Goal: Task Accomplishment & Management: Use online tool/utility

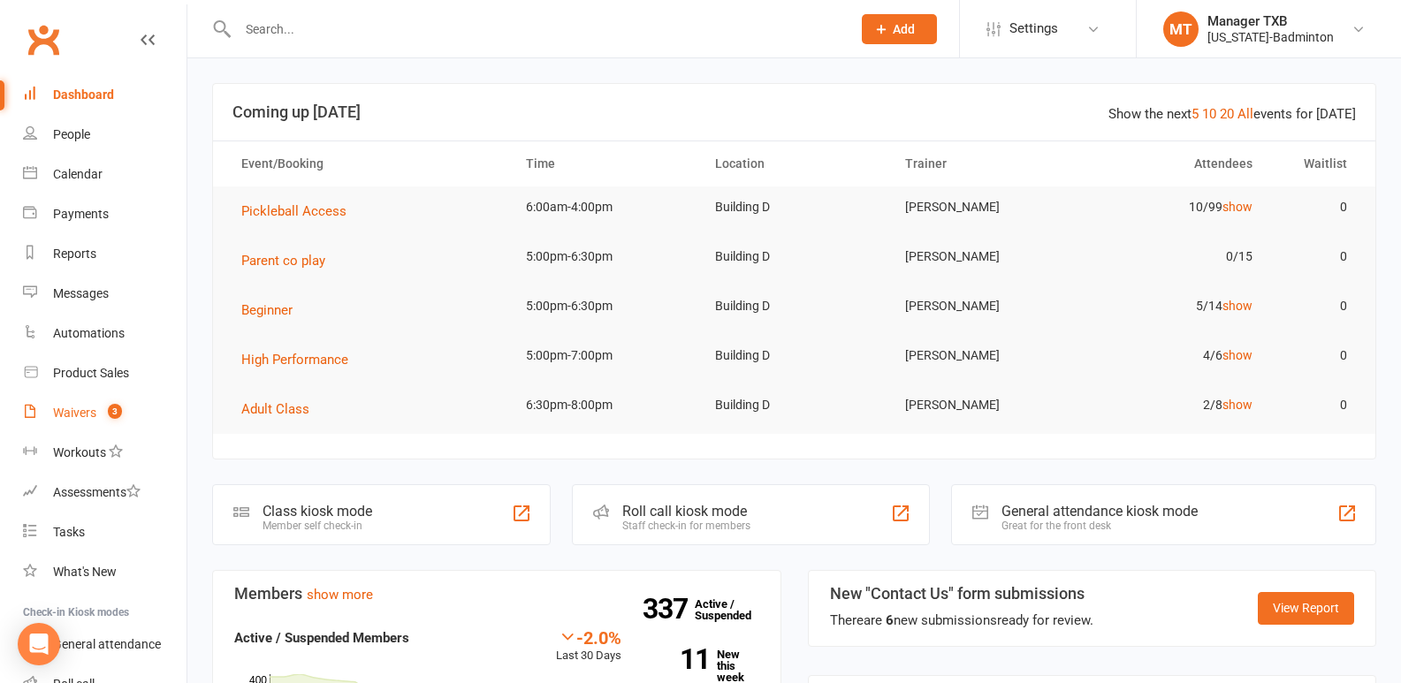
click at [68, 417] on div "Waivers" at bounding box center [74, 413] width 43 height 14
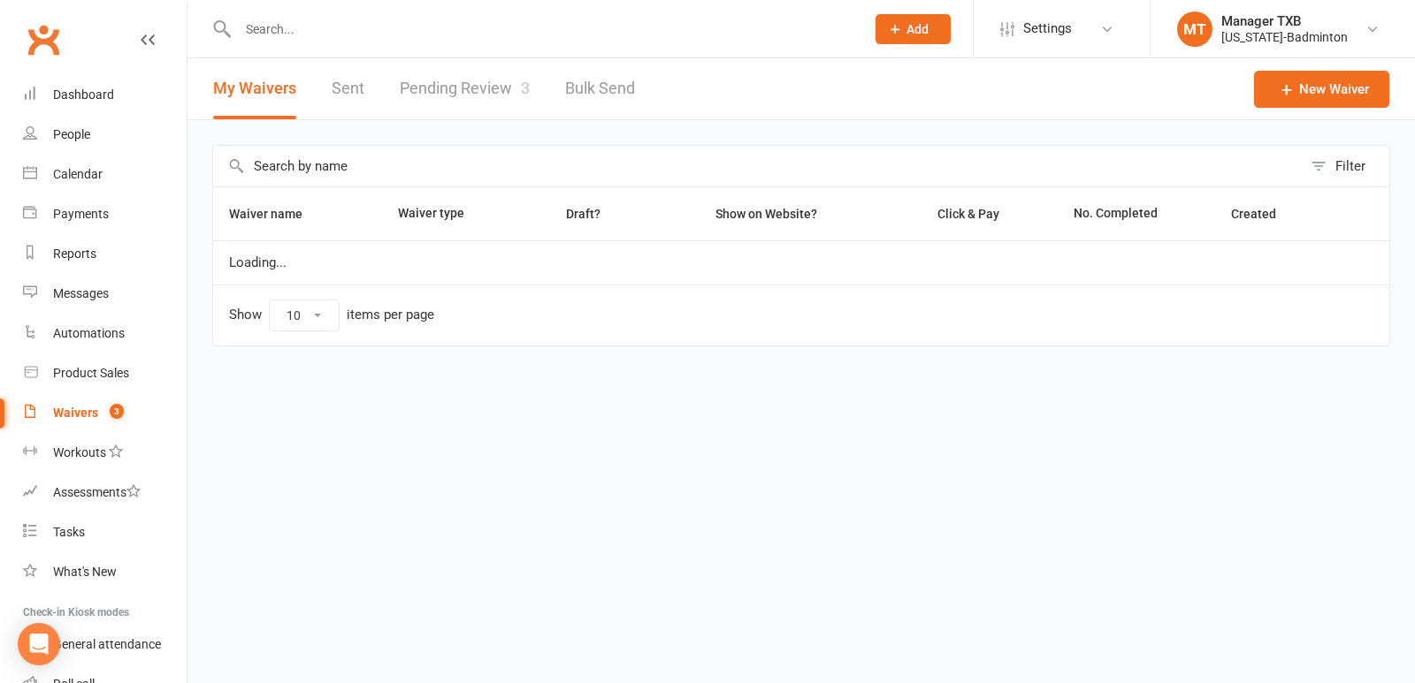
select select "100"
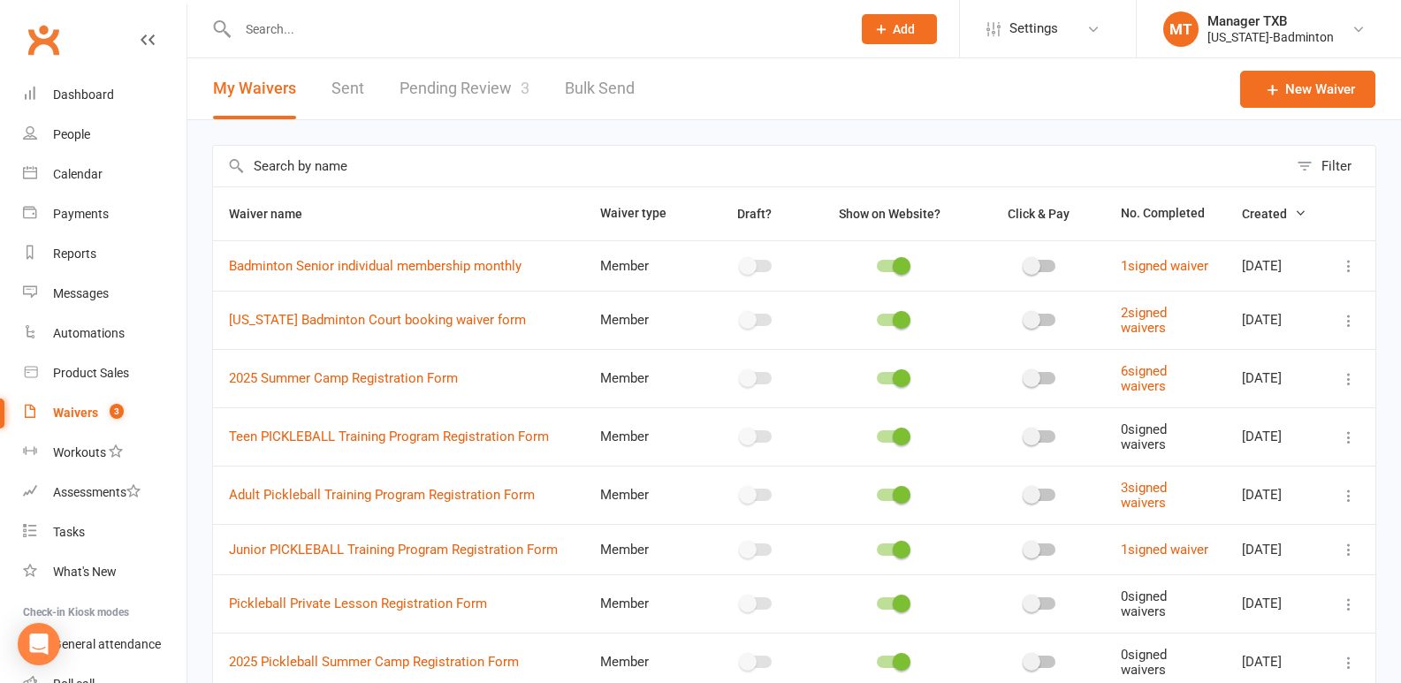
click at [88, 409] on div "Waivers" at bounding box center [75, 413] width 45 height 14
click at [462, 82] on link "Pending Review 3" at bounding box center [465, 88] width 130 height 61
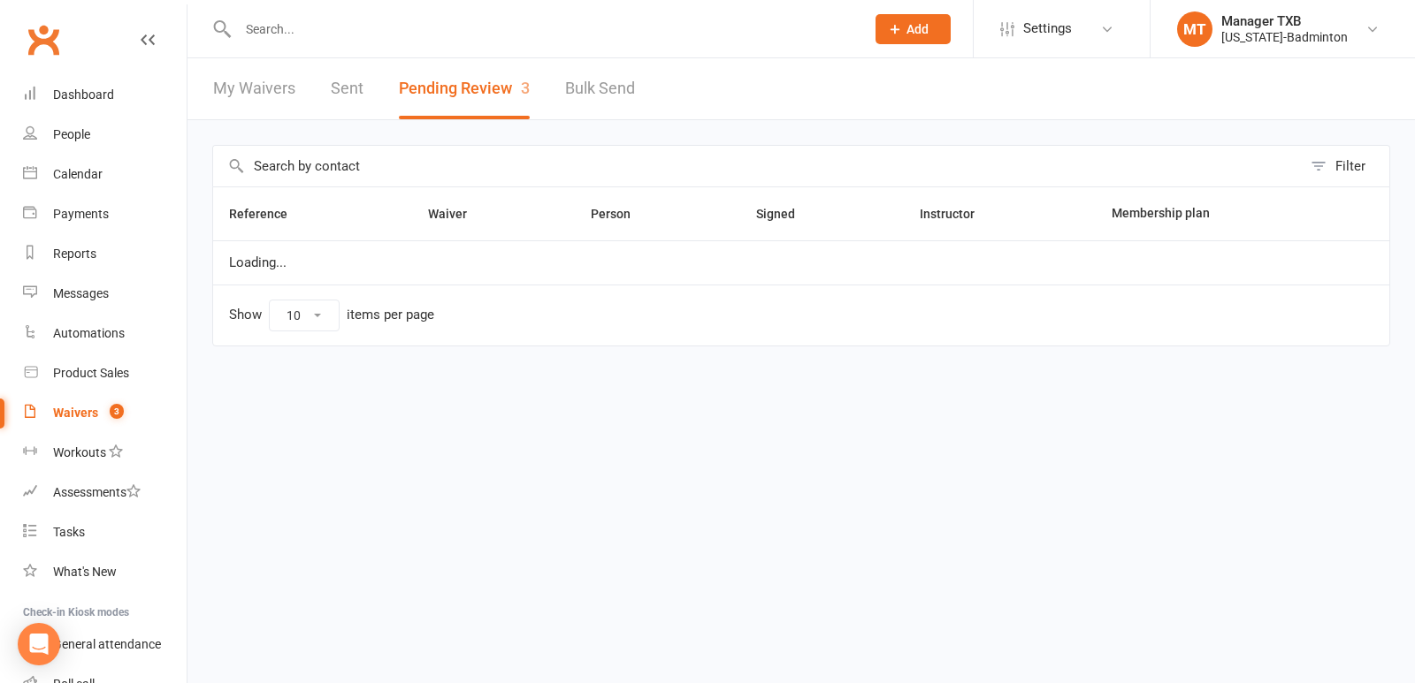
select select "25"
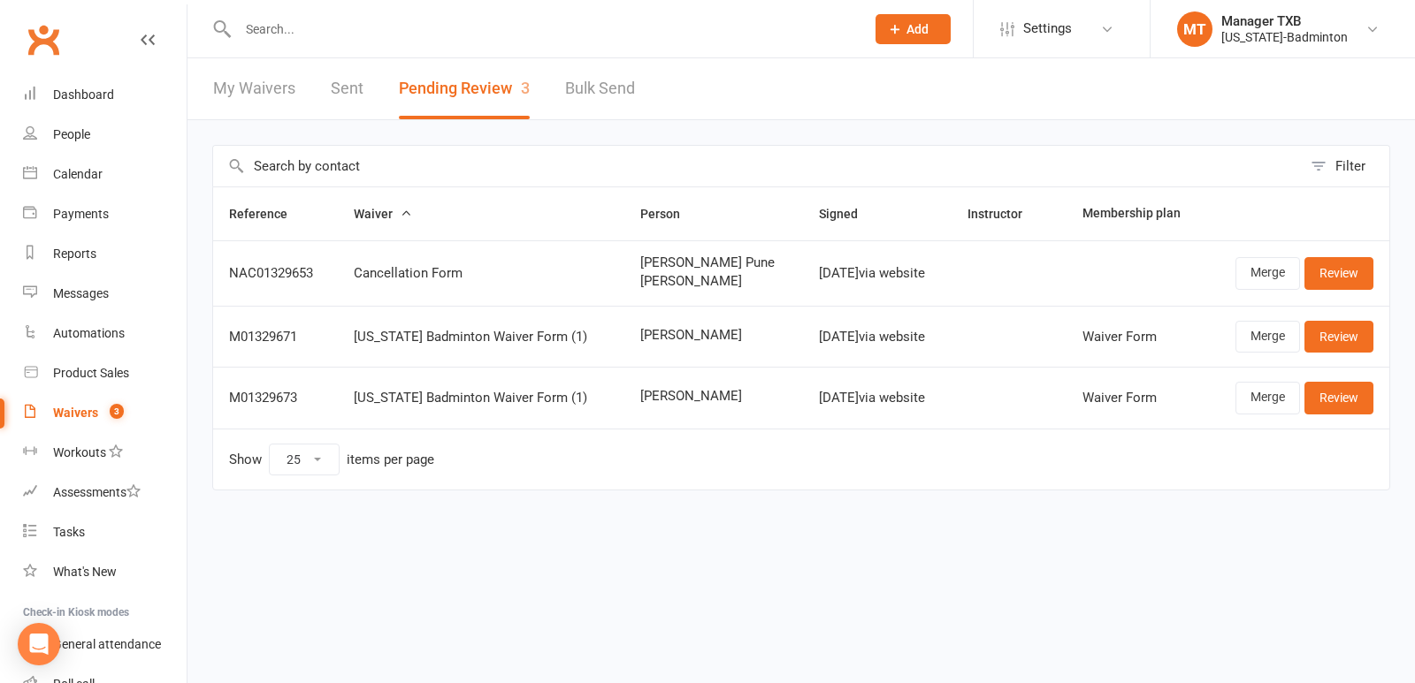
click at [1276, 561] on html "Prospect Member Non-attending contact Class / event Appointment Task Membership…" at bounding box center [707, 282] width 1415 height 565
click at [1338, 400] on link "Review" at bounding box center [1338, 398] width 69 height 32
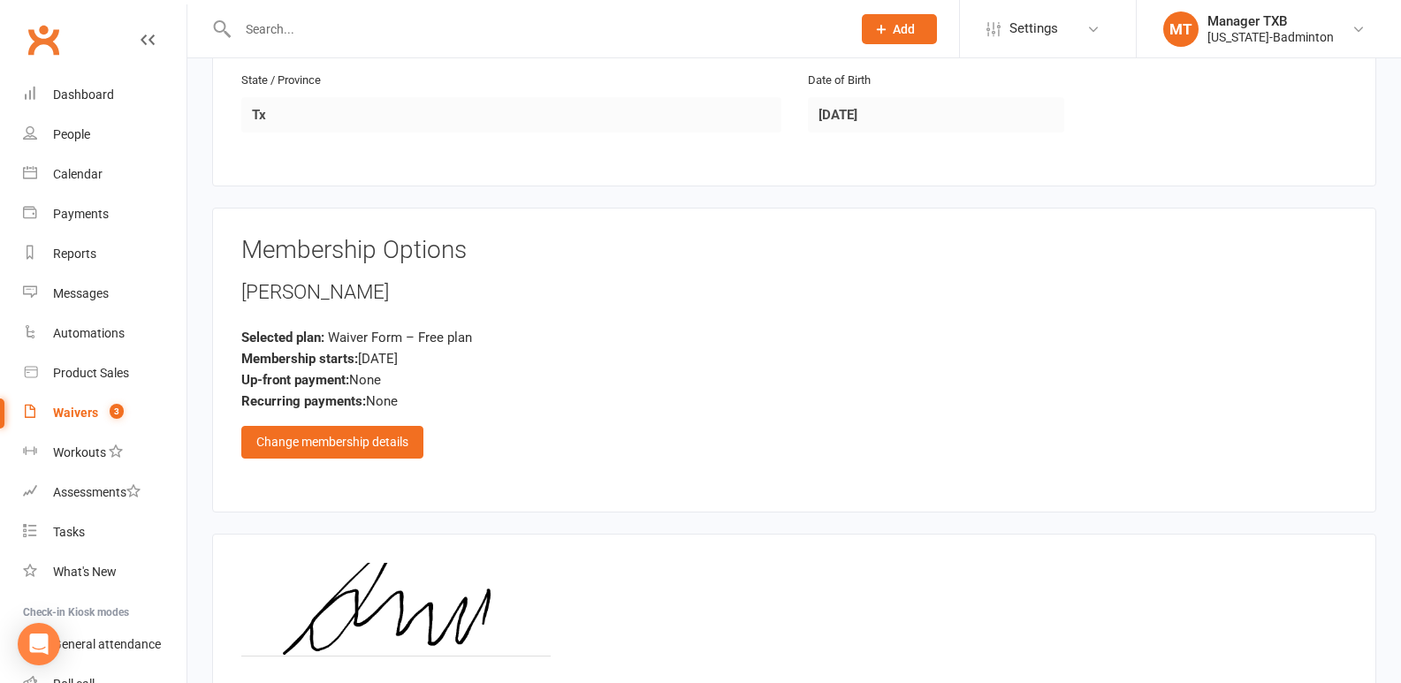
scroll to position [827, 0]
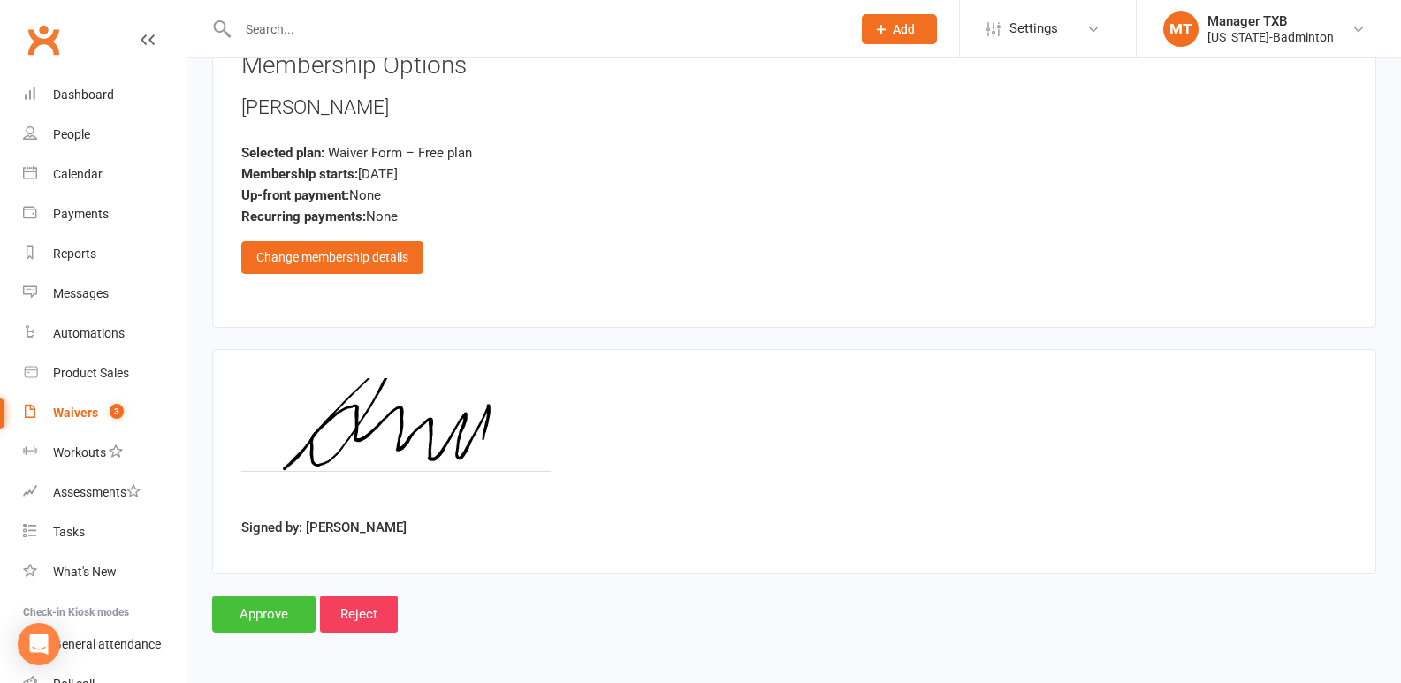
click at [263, 621] on input "Approve" at bounding box center [263, 614] width 103 height 37
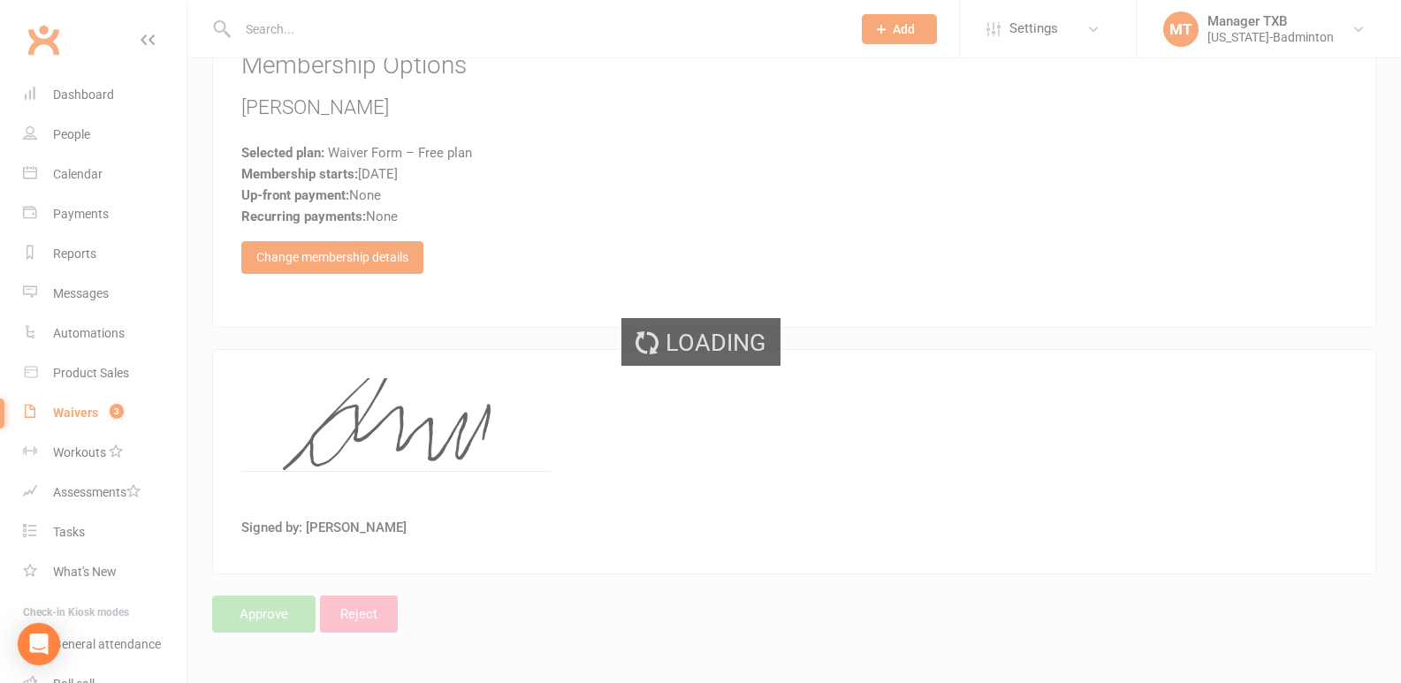
select select "25"
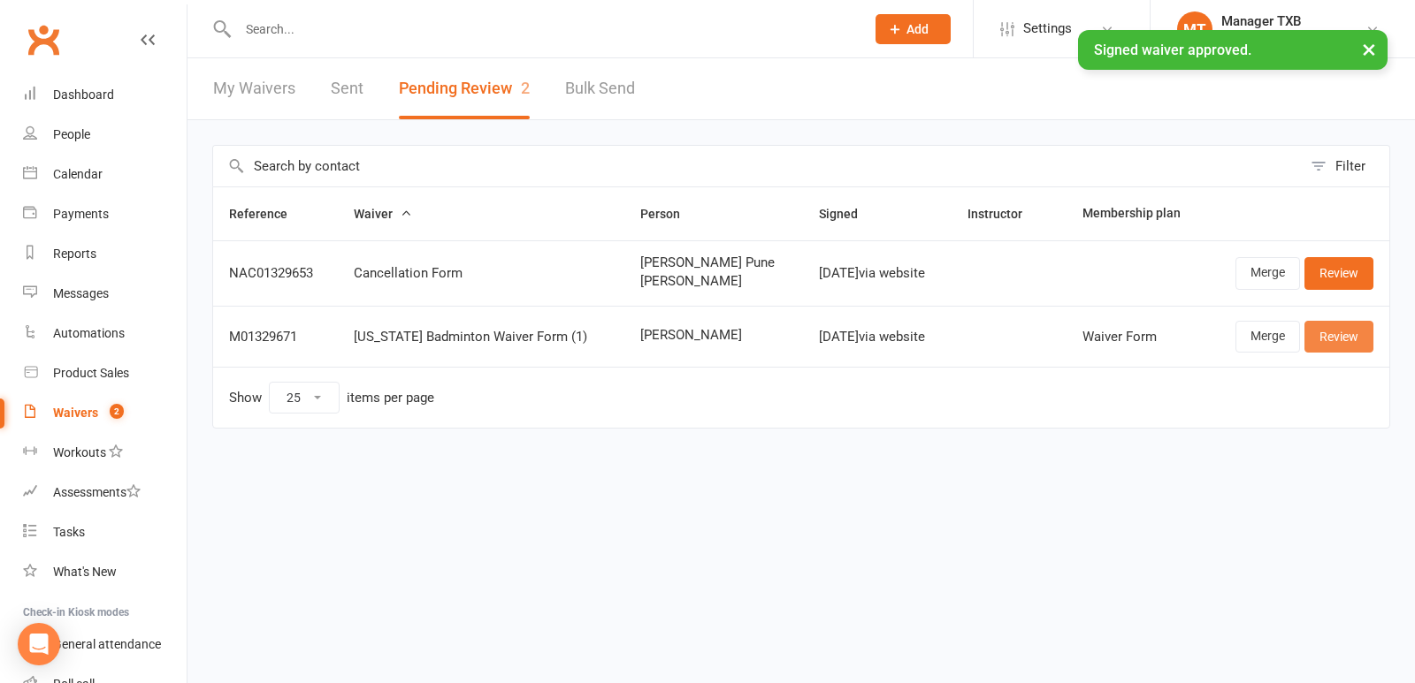
click at [1334, 326] on link "Review" at bounding box center [1338, 337] width 69 height 32
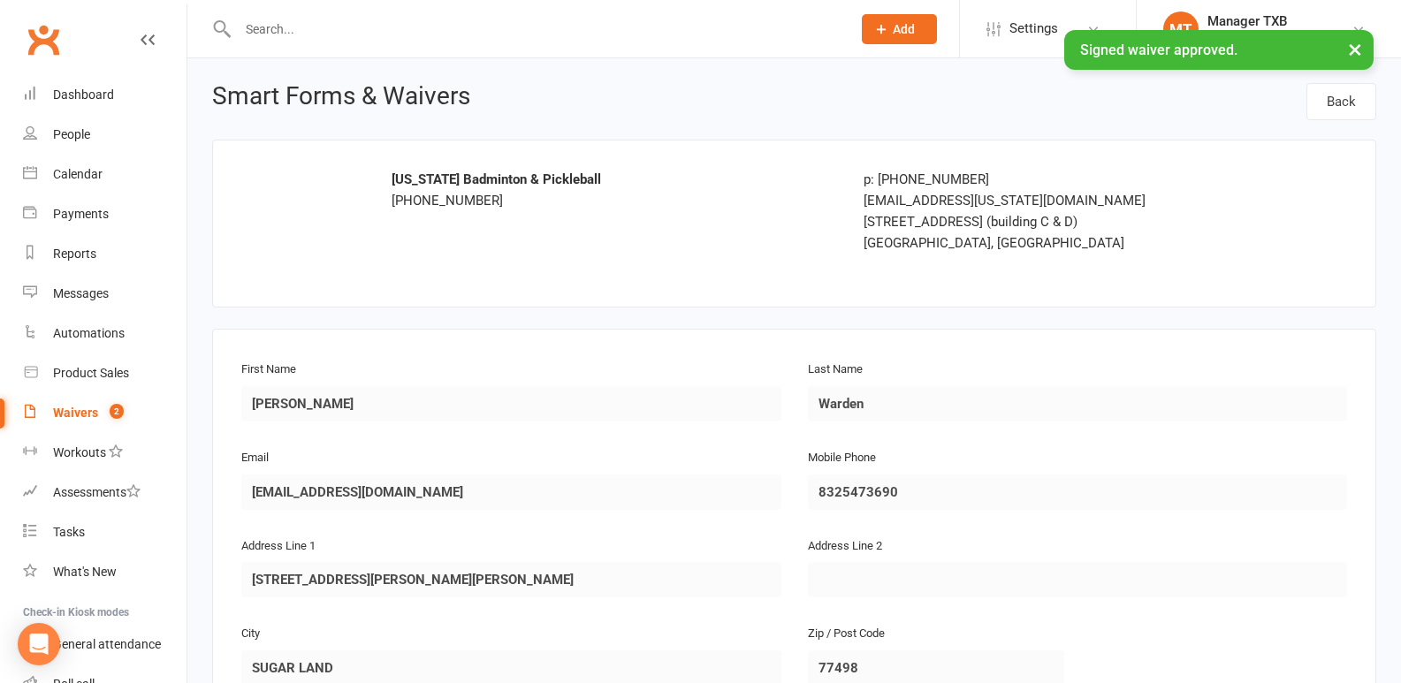
scroll to position [765, 0]
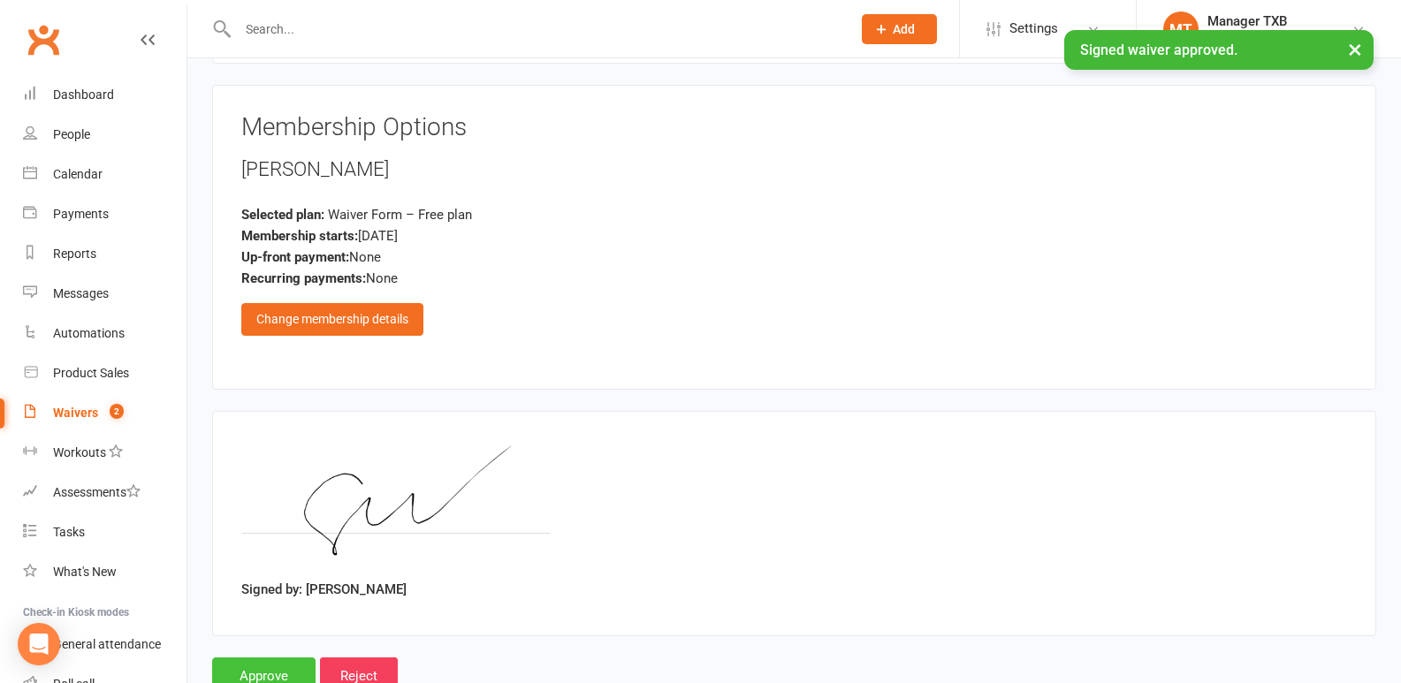
click at [290, 676] on input "Approve" at bounding box center [263, 676] width 103 height 37
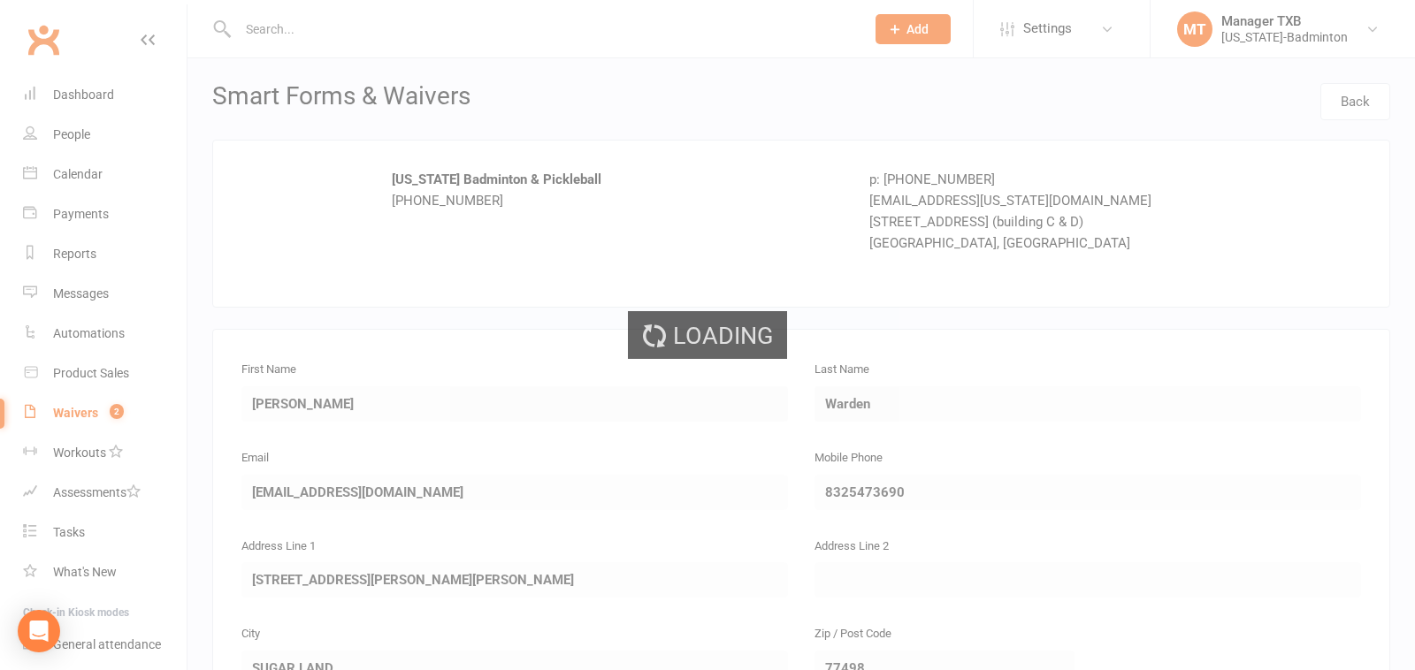
select select "25"
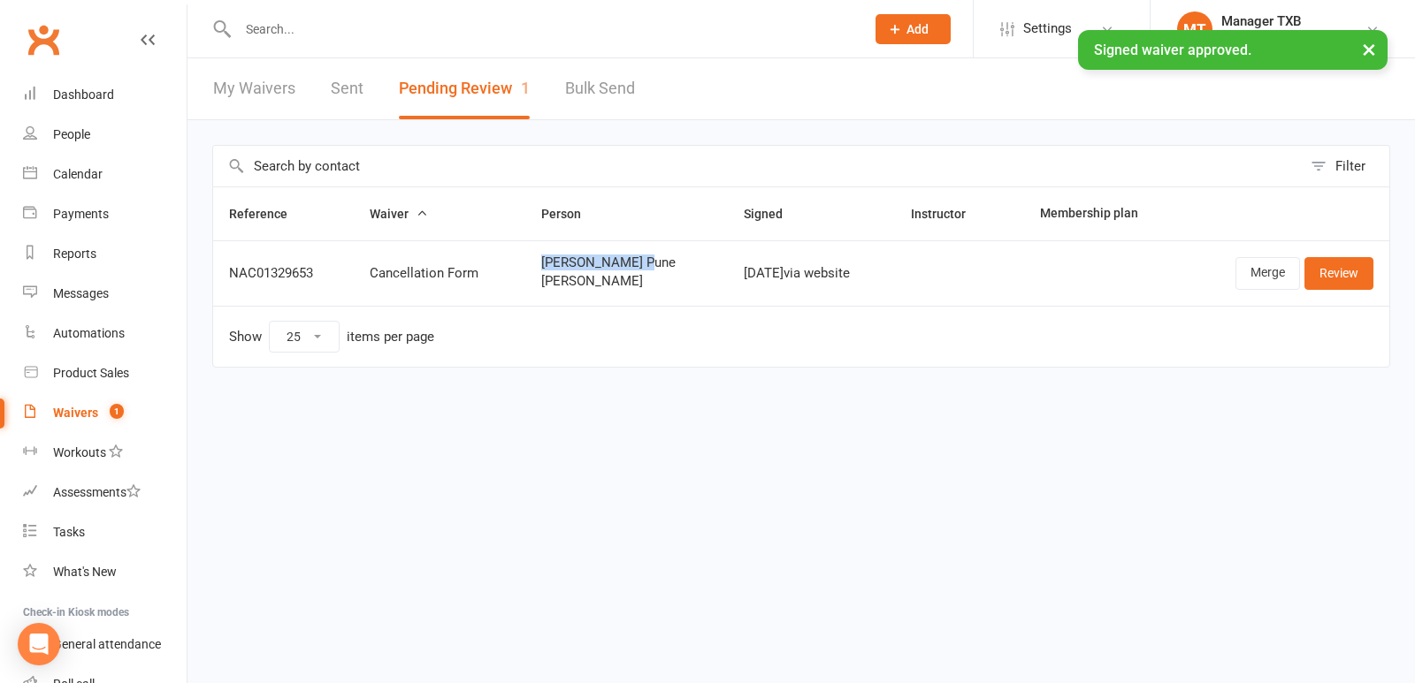
drag, startPoint x: 554, startPoint y: 254, endPoint x: 654, endPoint y: 254, distance: 99.9
click at [654, 254] on td "Radheshyam Pune Samiksha Pune" at bounding box center [626, 272] width 202 height 65
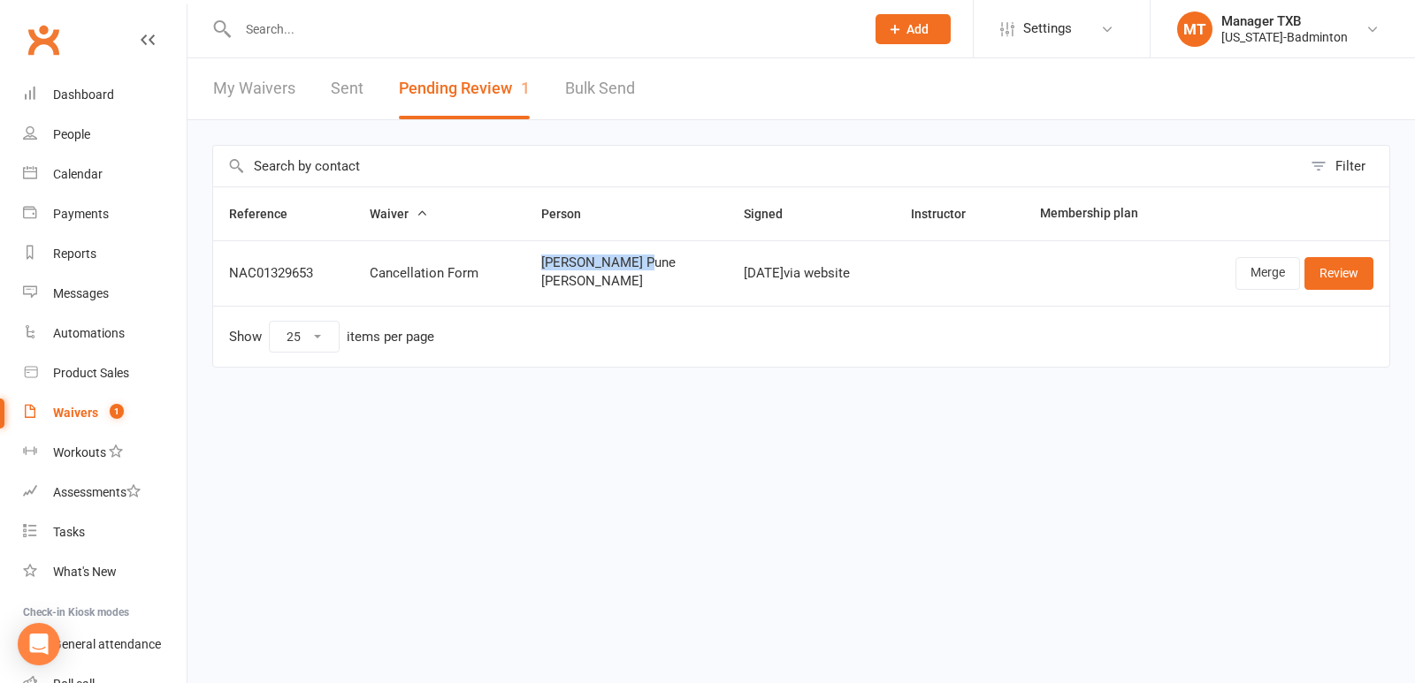
copy span "Radheshyam Pune"
click at [405, 36] on input "text" at bounding box center [543, 29] width 620 height 25
paste input "Radheshyam Pune"
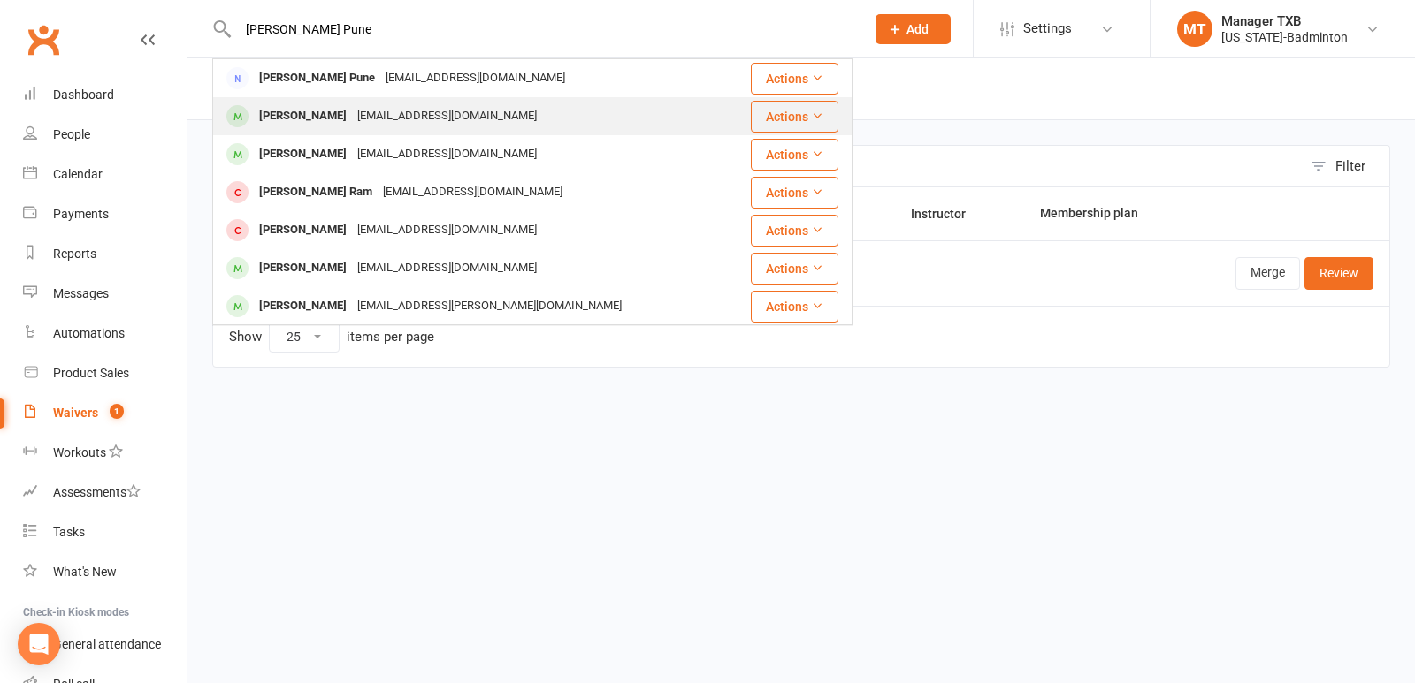
type input "Radheshyam Pune"
click at [320, 116] on div "Samiksha Pune" at bounding box center [303, 116] width 98 height 26
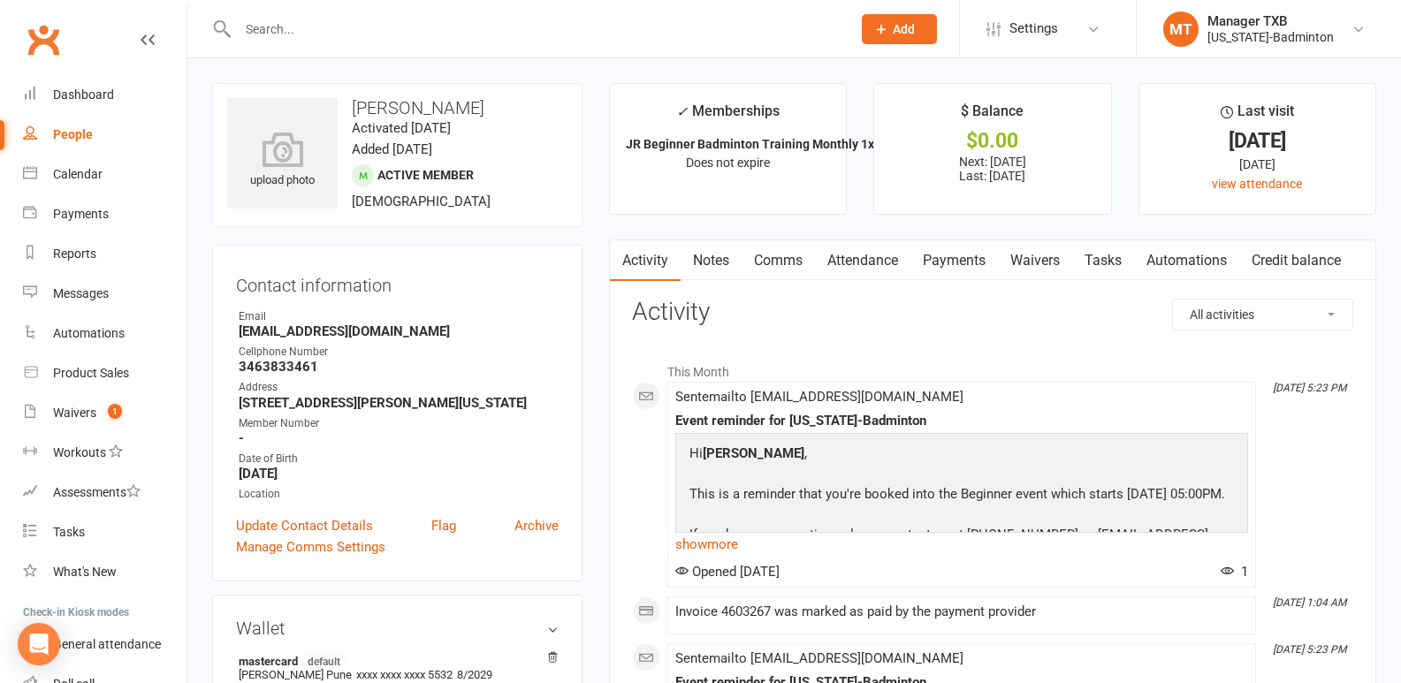
click at [942, 258] on link "Payments" at bounding box center [955, 260] width 88 height 41
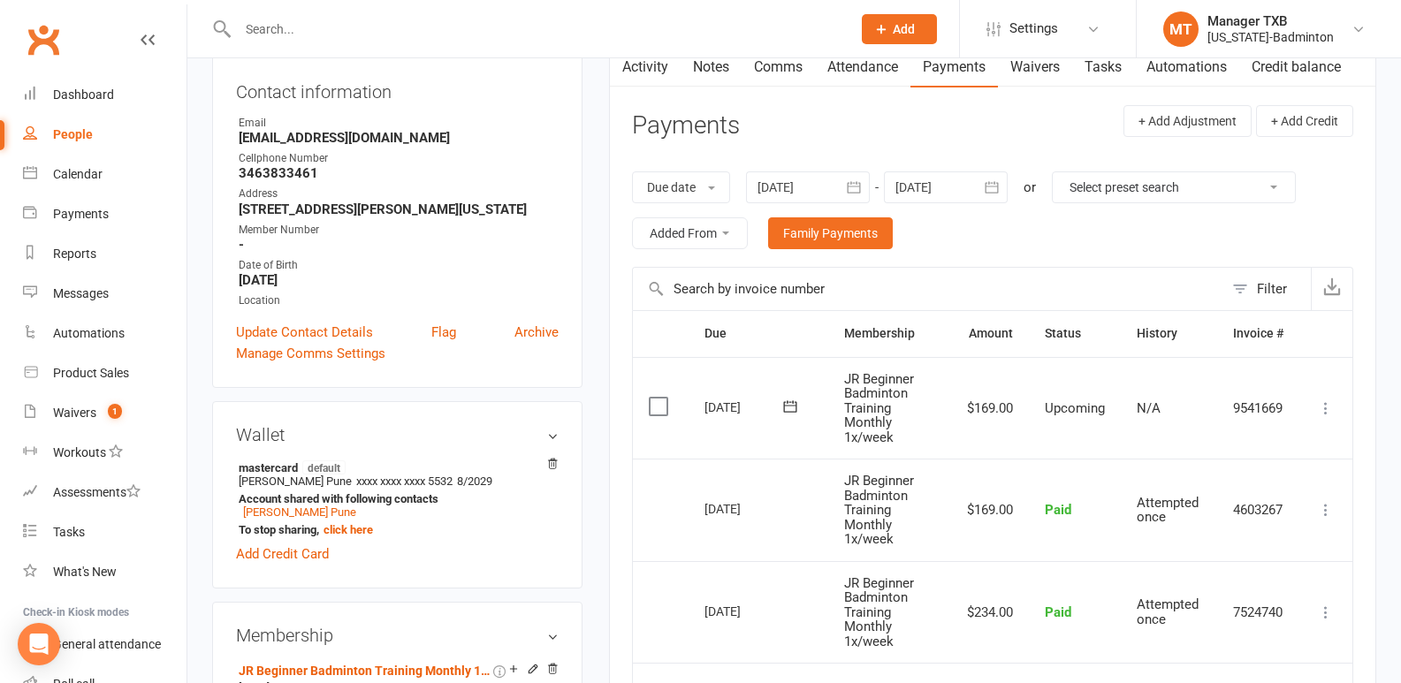
scroll to position [169, 0]
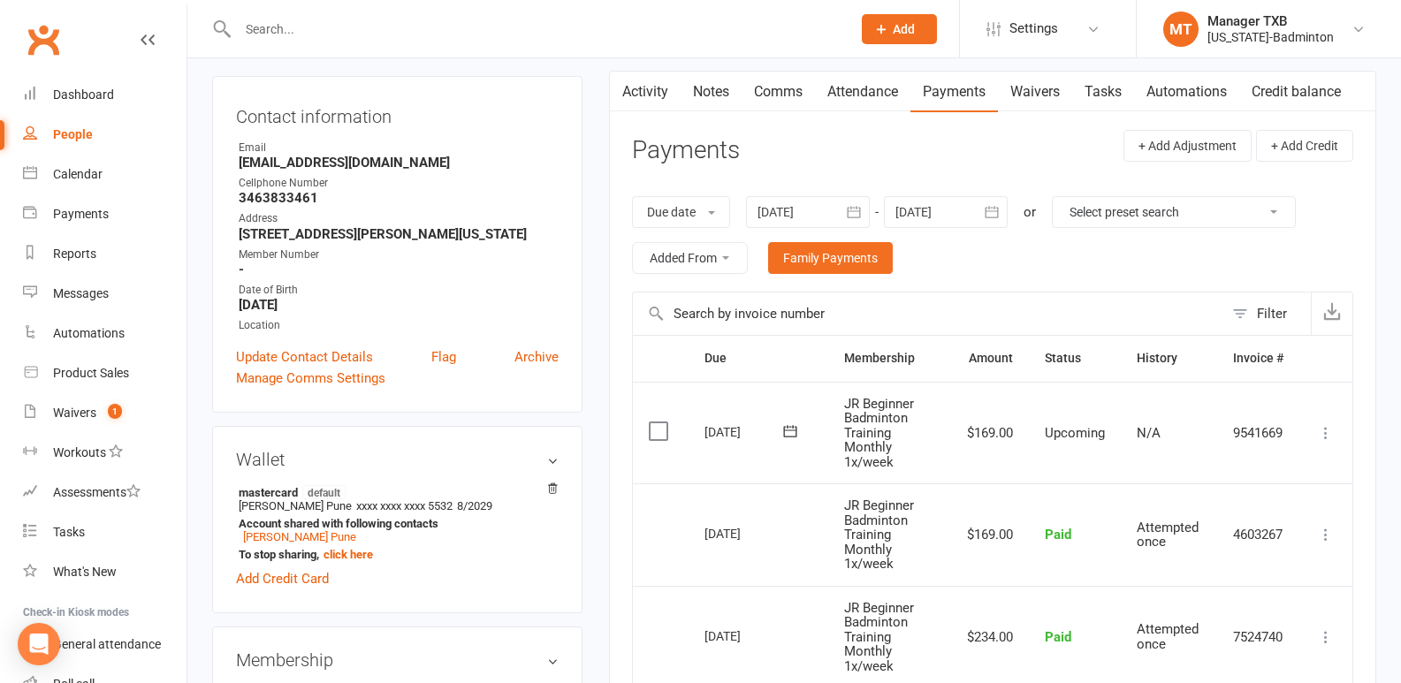
click at [439, 28] on input "text" at bounding box center [536, 29] width 606 height 25
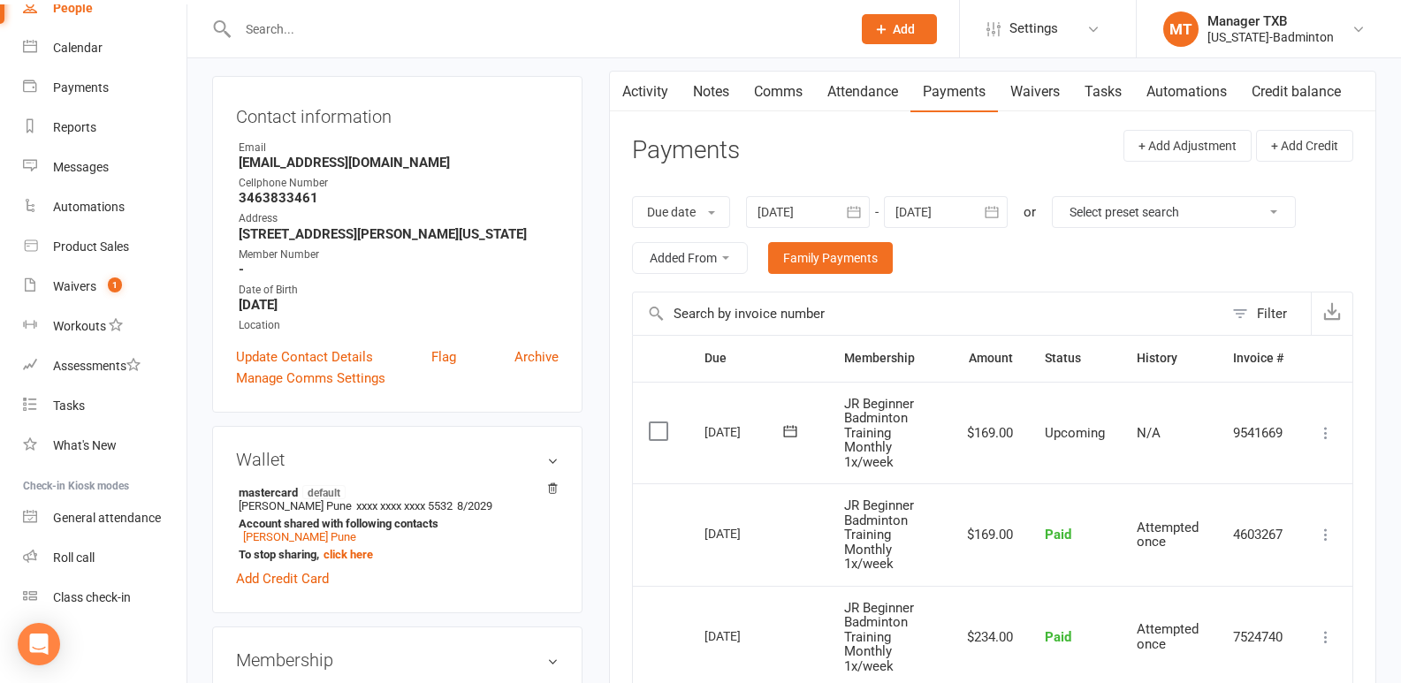
scroll to position [127, 0]
click at [108, 595] on div "Class check-in" at bounding box center [92, 597] width 78 height 14
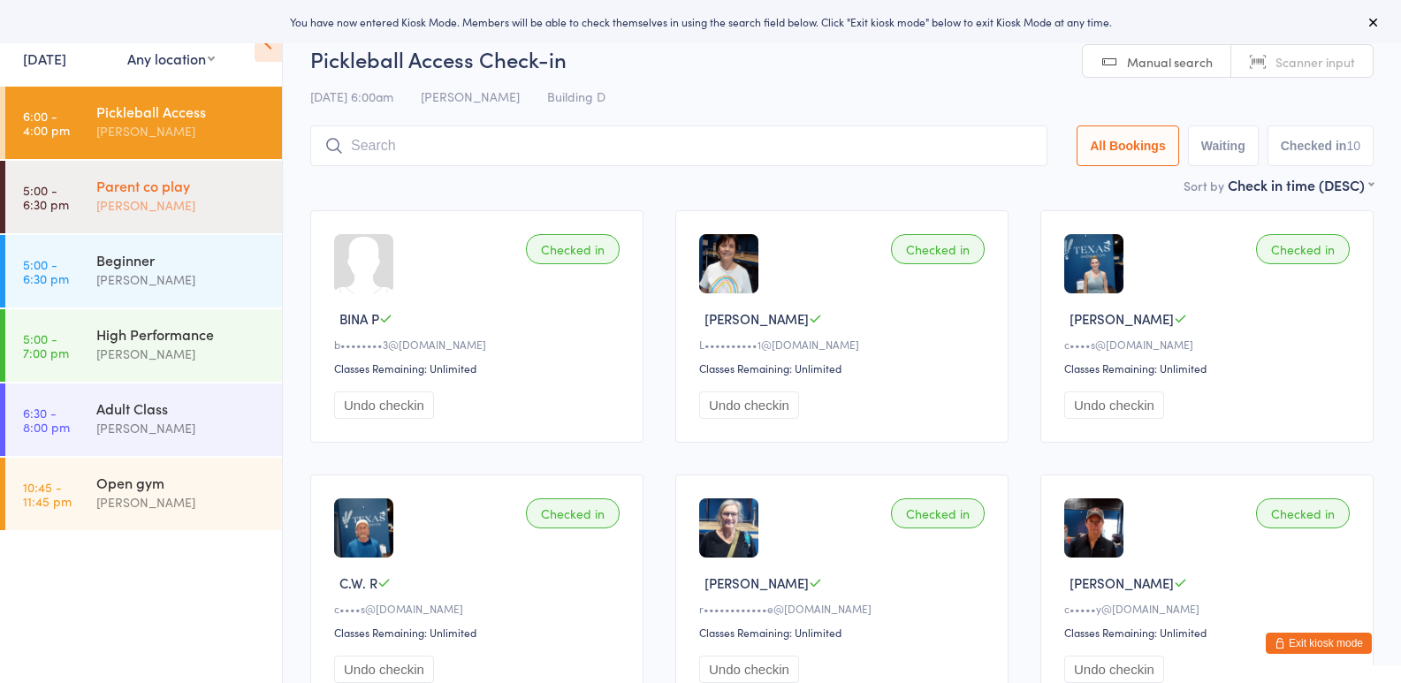
click at [165, 189] on div "Parent co play" at bounding box center [181, 185] width 171 height 19
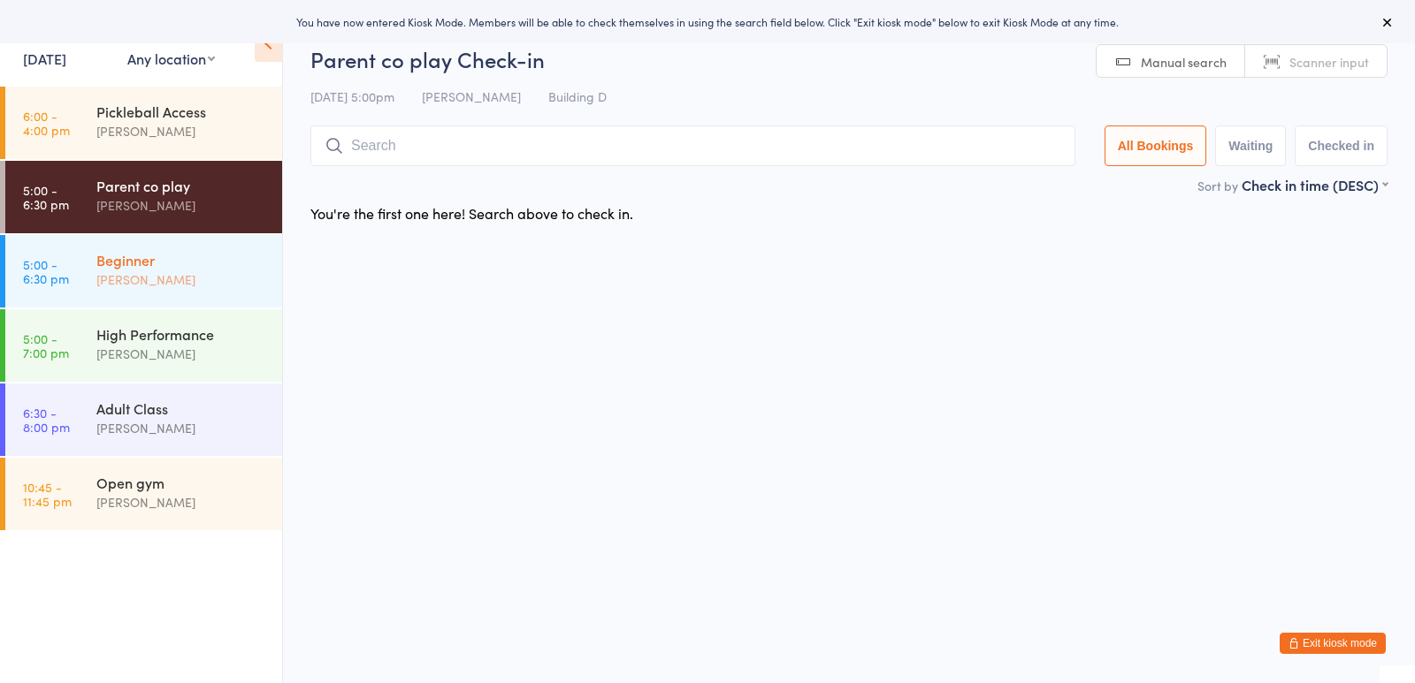
click at [129, 290] on div "Beginner [PERSON_NAME]" at bounding box center [189, 270] width 186 height 70
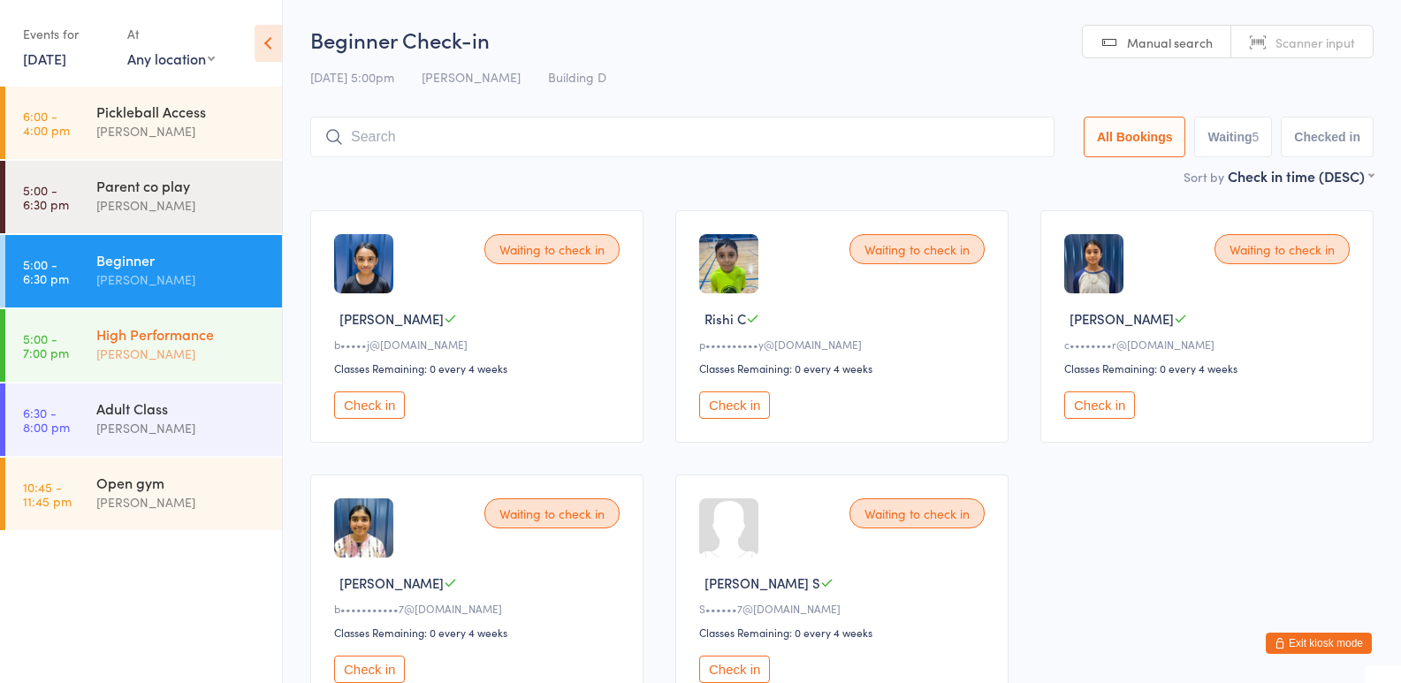
click at [126, 363] on div "[PERSON_NAME]" at bounding box center [181, 354] width 171 height 20
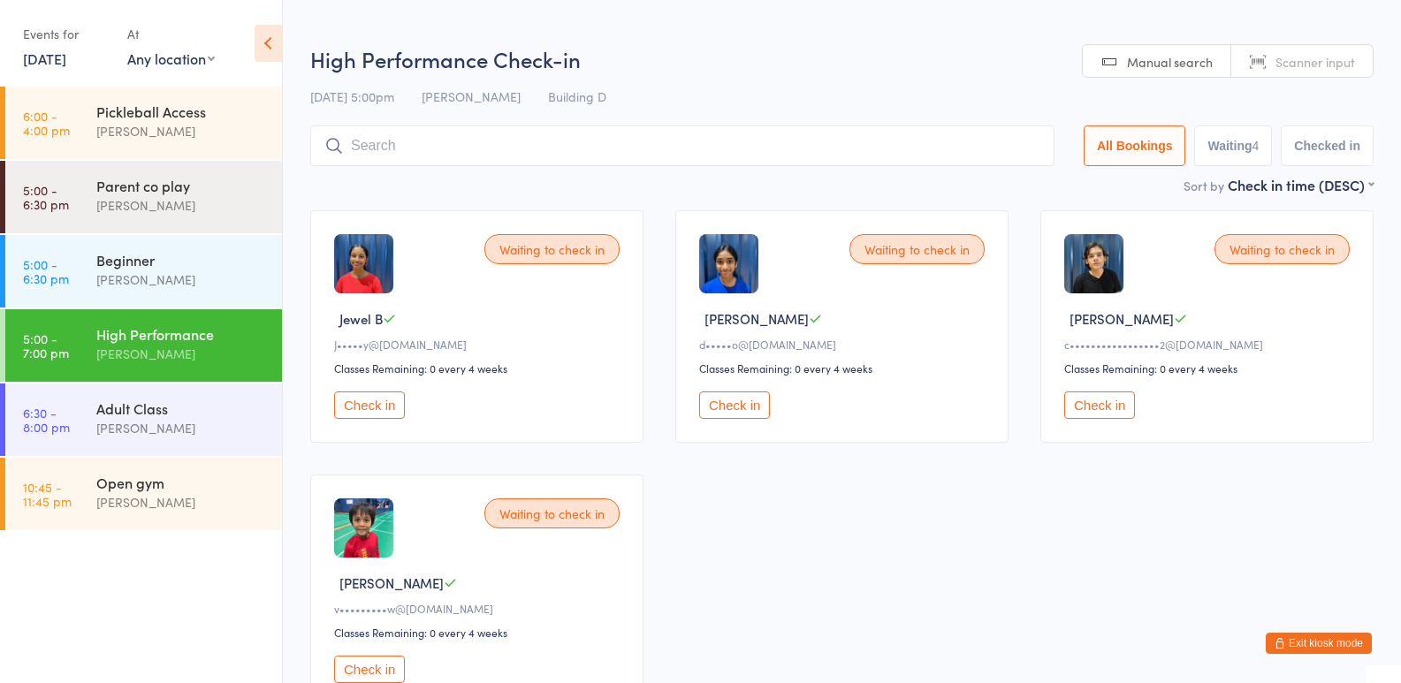
click at [38, 47] on div "Events for" at bounding box center [66, 33] width 87 height 29
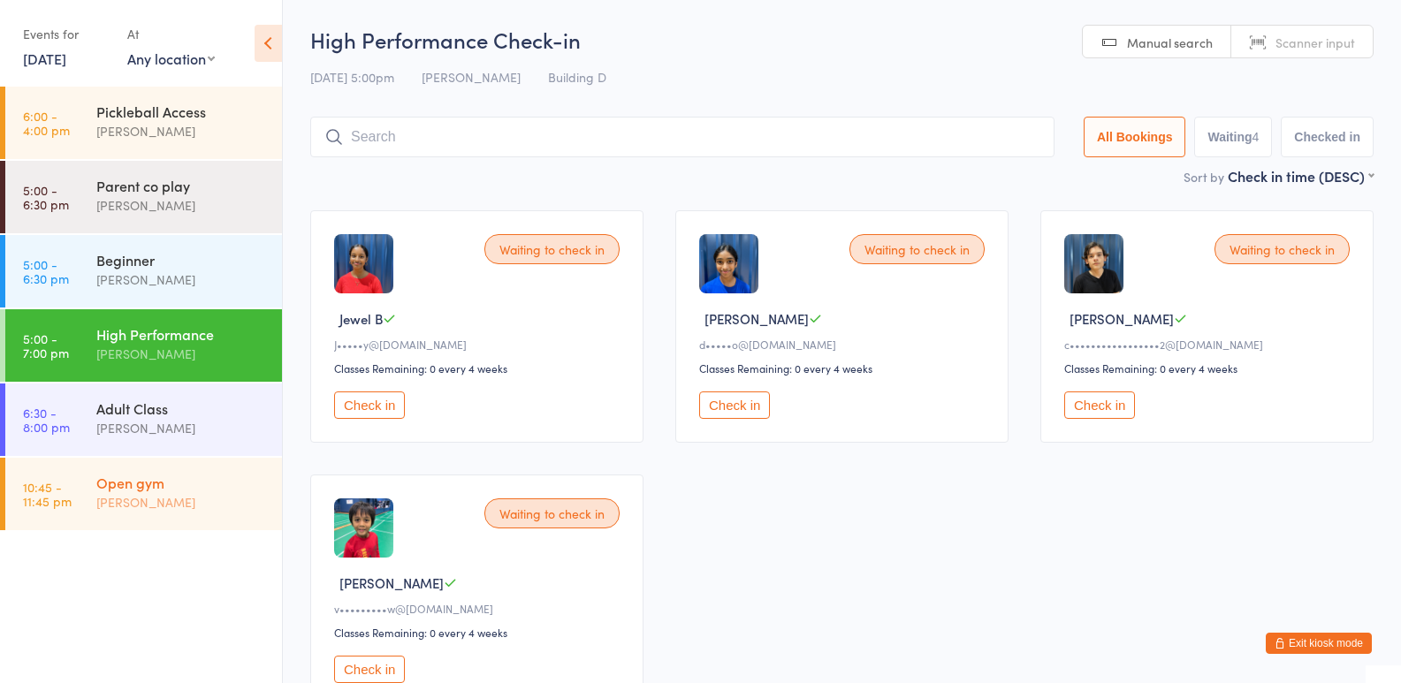
click at [111, 512] on div "[PERSON_NAME]" at bounding box center [181, 502] width 171 height 20
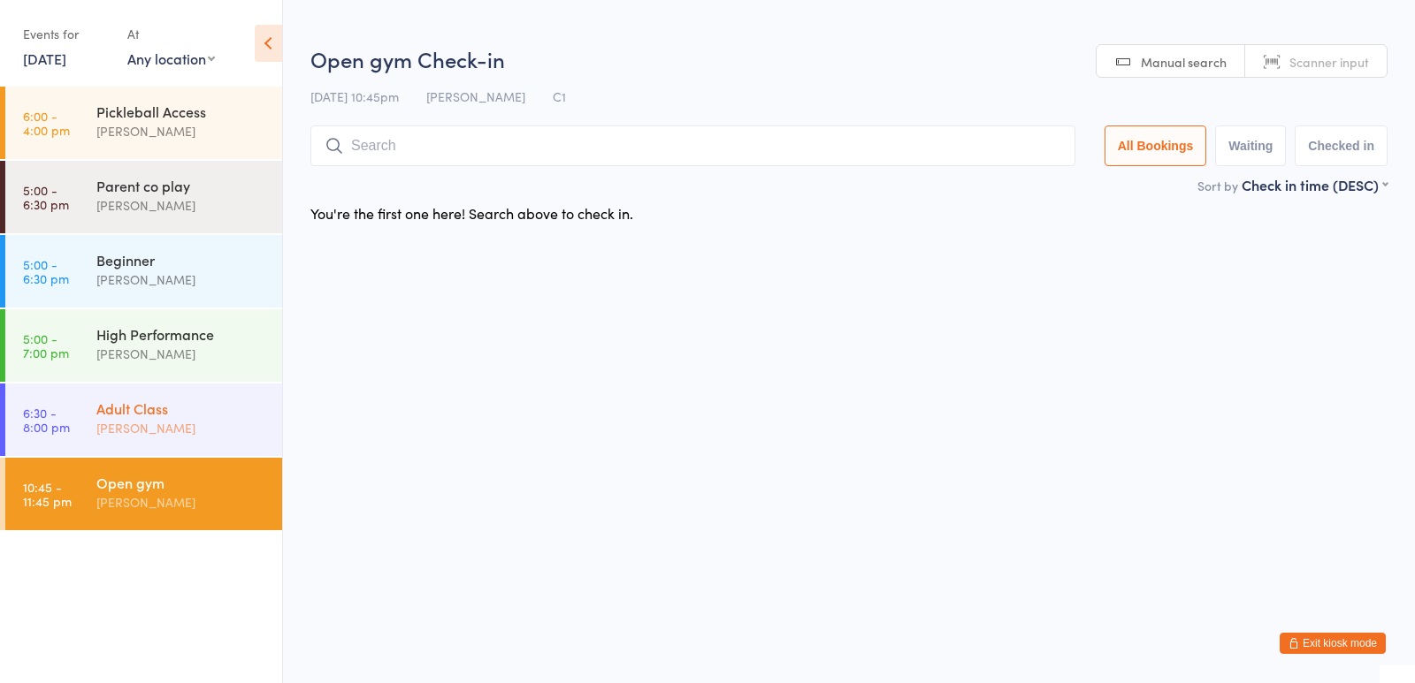
click at [187, 400] on div "Adult Class" at bounding box center [181, 408] width 171 height 19
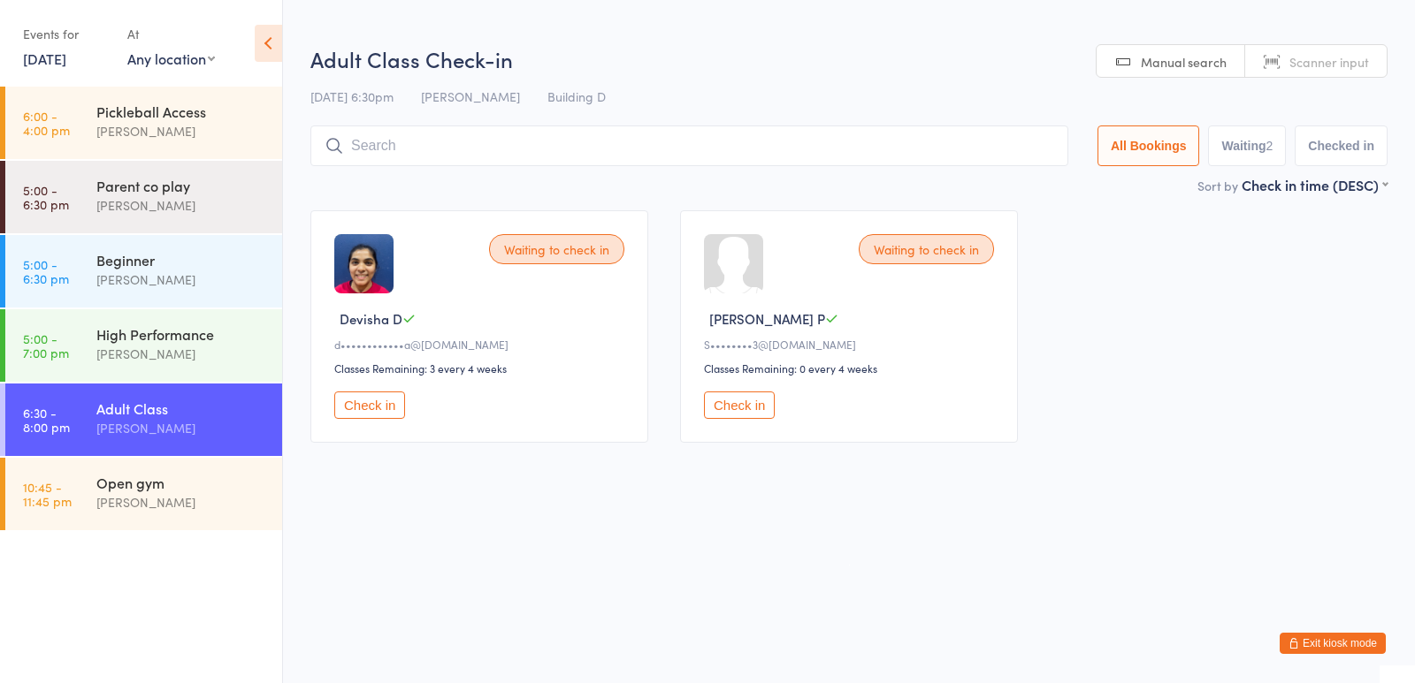
click at [80, 79] on div "Events for [DATE] [DATE] [DATE] Sun Mon Tue Wed Thu Fri Sat 31 27 28 29 30 31 0…" at bounding box center [141, 44] width 282 height 89
click at [66, 61] on link "[DATE]" at bounding box center [44, 58] width 43 height 19
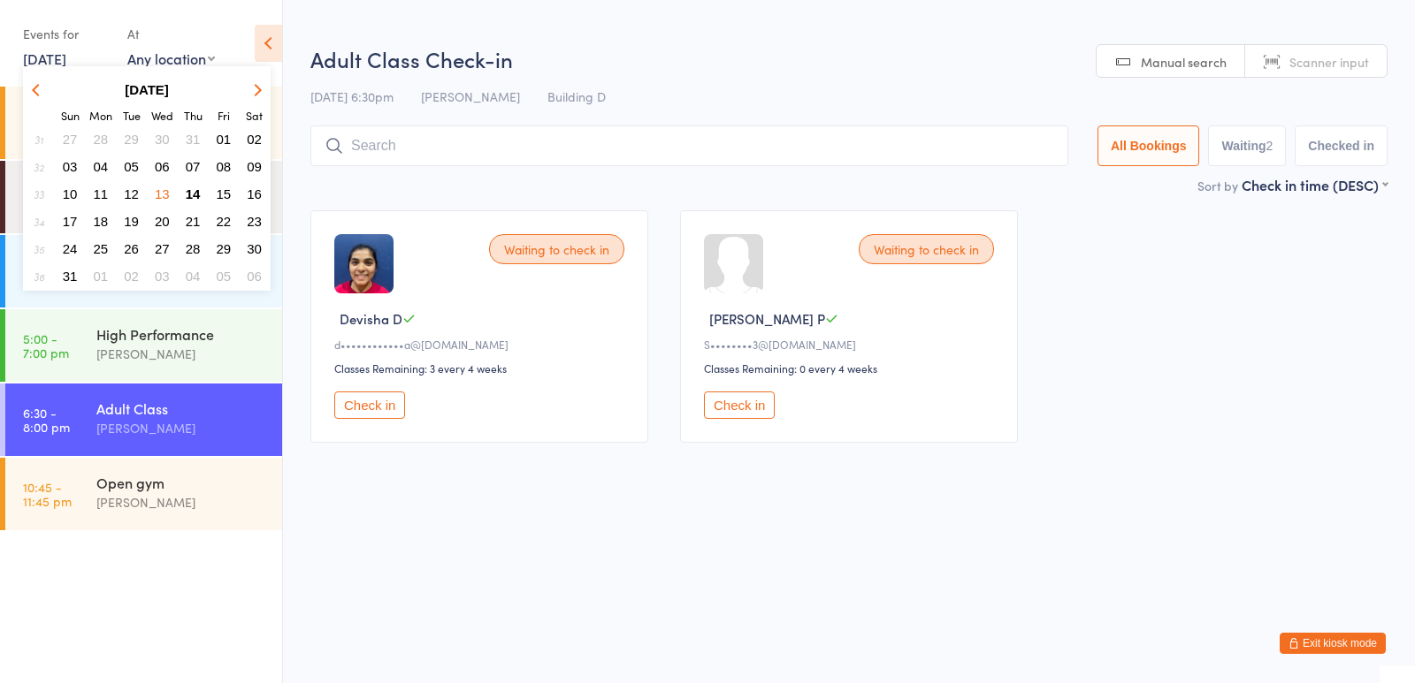
click at [223, 187] on span "15" at bounding box center [224, 194] width 15 height 15
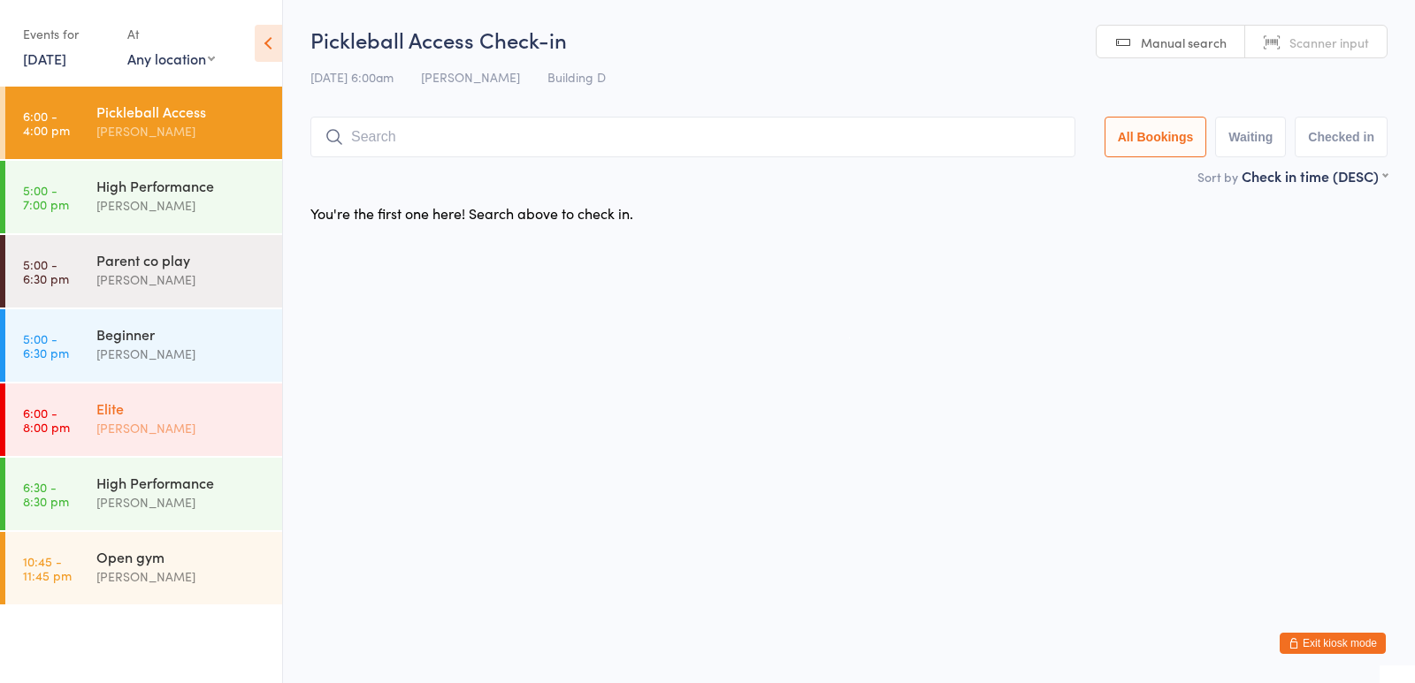
click at [183, 411] on div "Elite" at bounding box center [181, 408] width 171 height 19
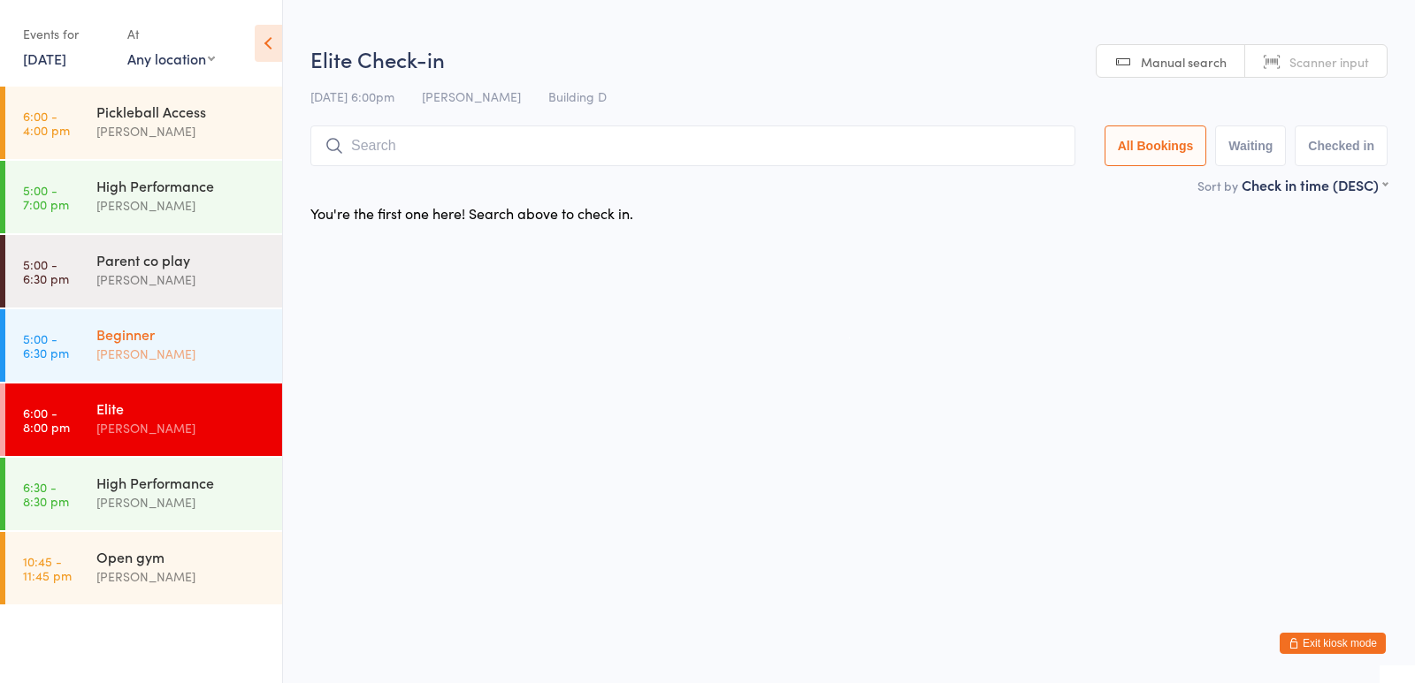
click at [206, 362] on div "[PERSON_NAME]" at bounding box center [181, 354] width 171 height 20
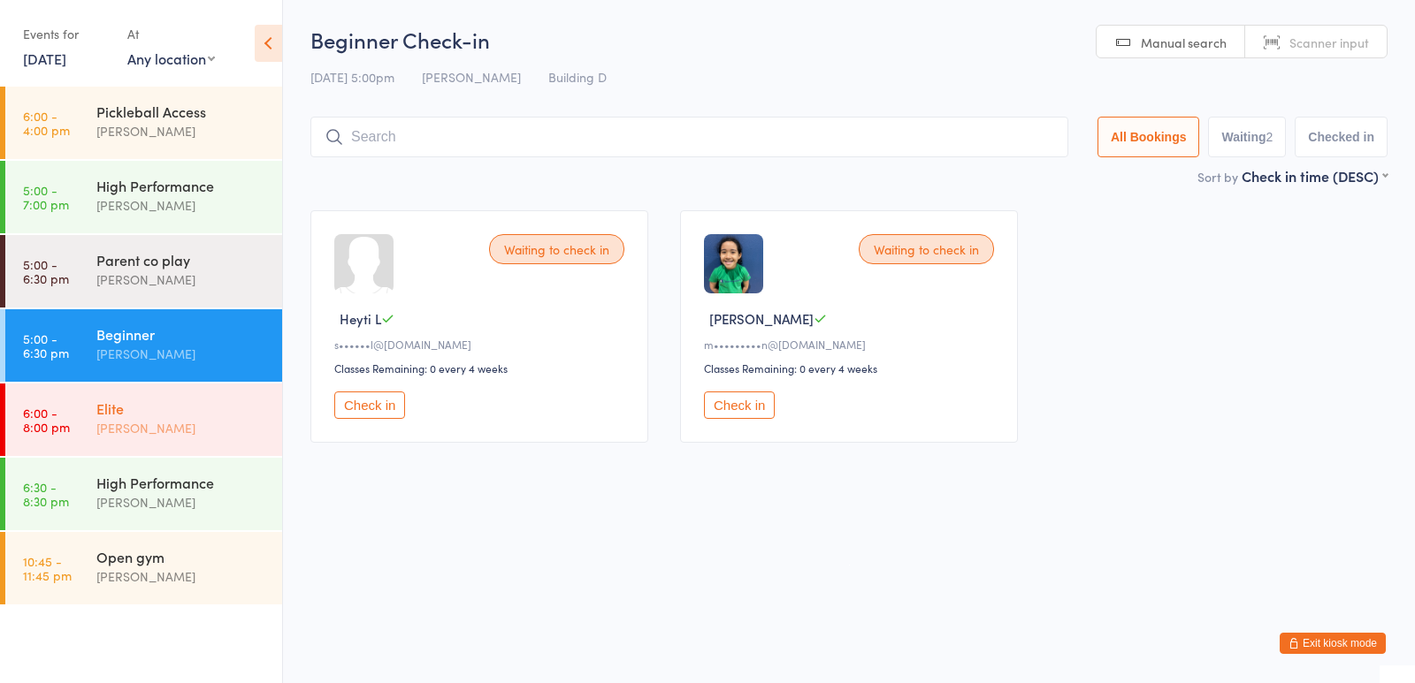
click at [154, 423] on div "[PERSON_NAME]" at bounding box center [181, 428] width 171 height 20
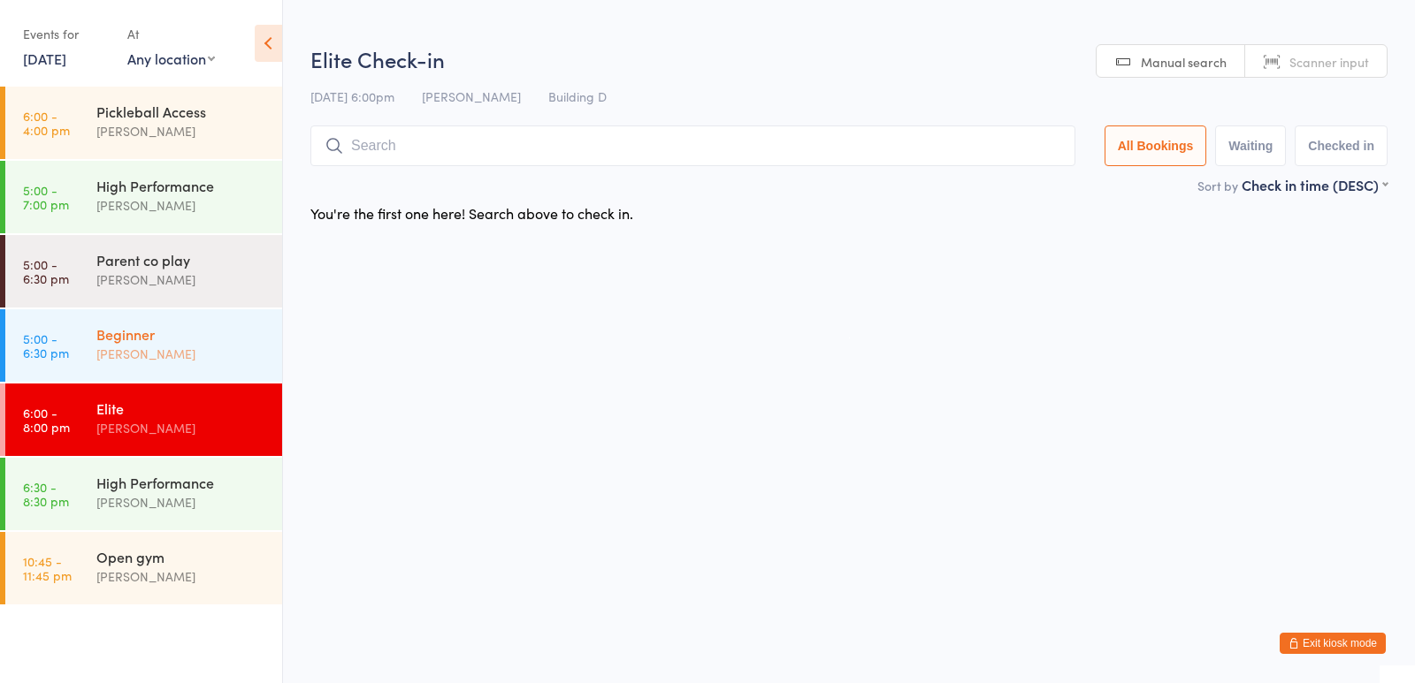
click at [173, 337] on div "Beginner" at bounding box center [181, 333] width 171 height 19
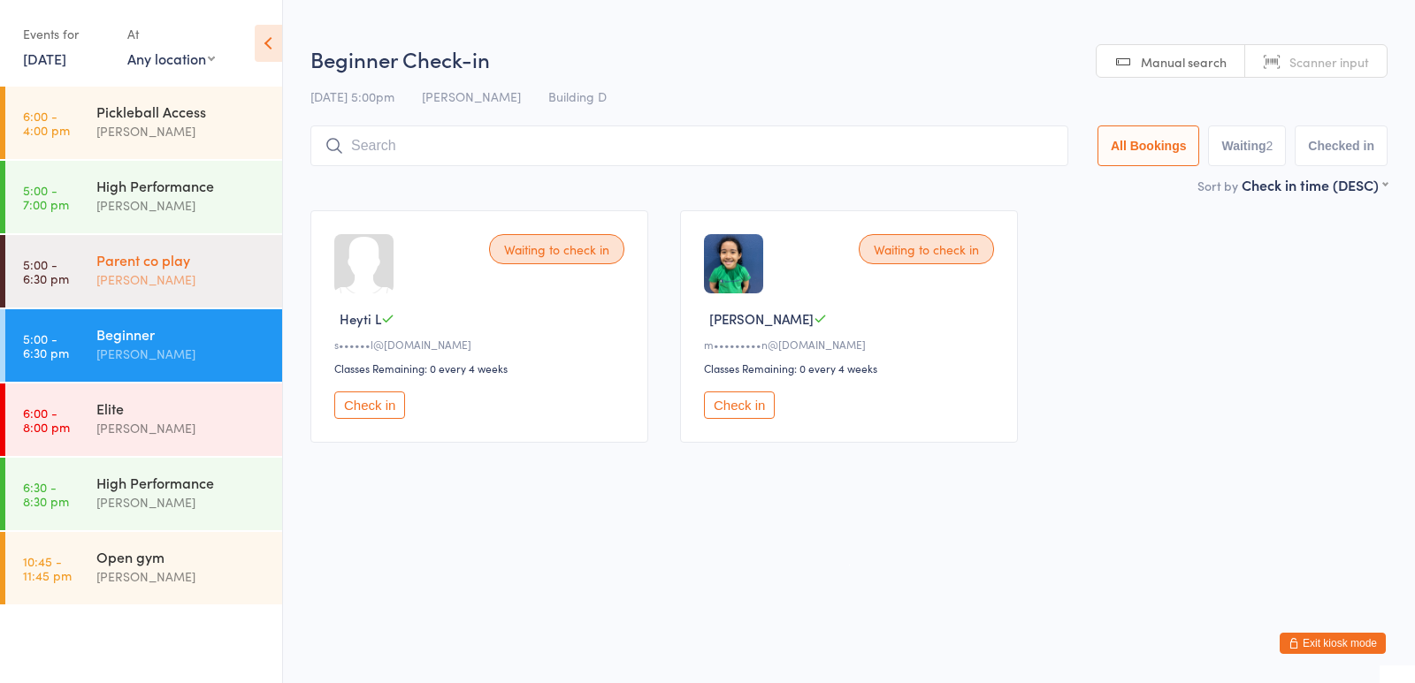
click at [156, 271] on div "[PERSON_NAME]" at bounding box center [181, 280] width 171 height 20
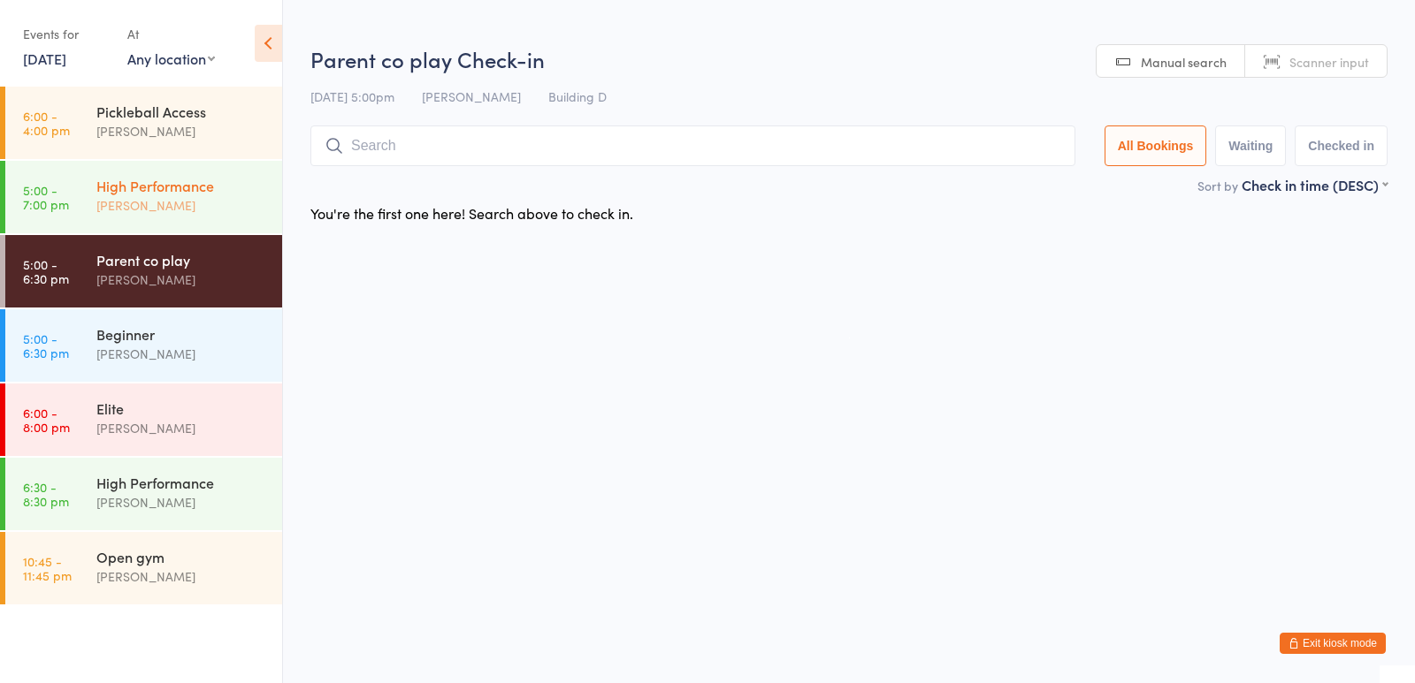
click at [190, 207] on div "[PERSON_NAME]" at bounding box center [181, 205] width 171 height 20
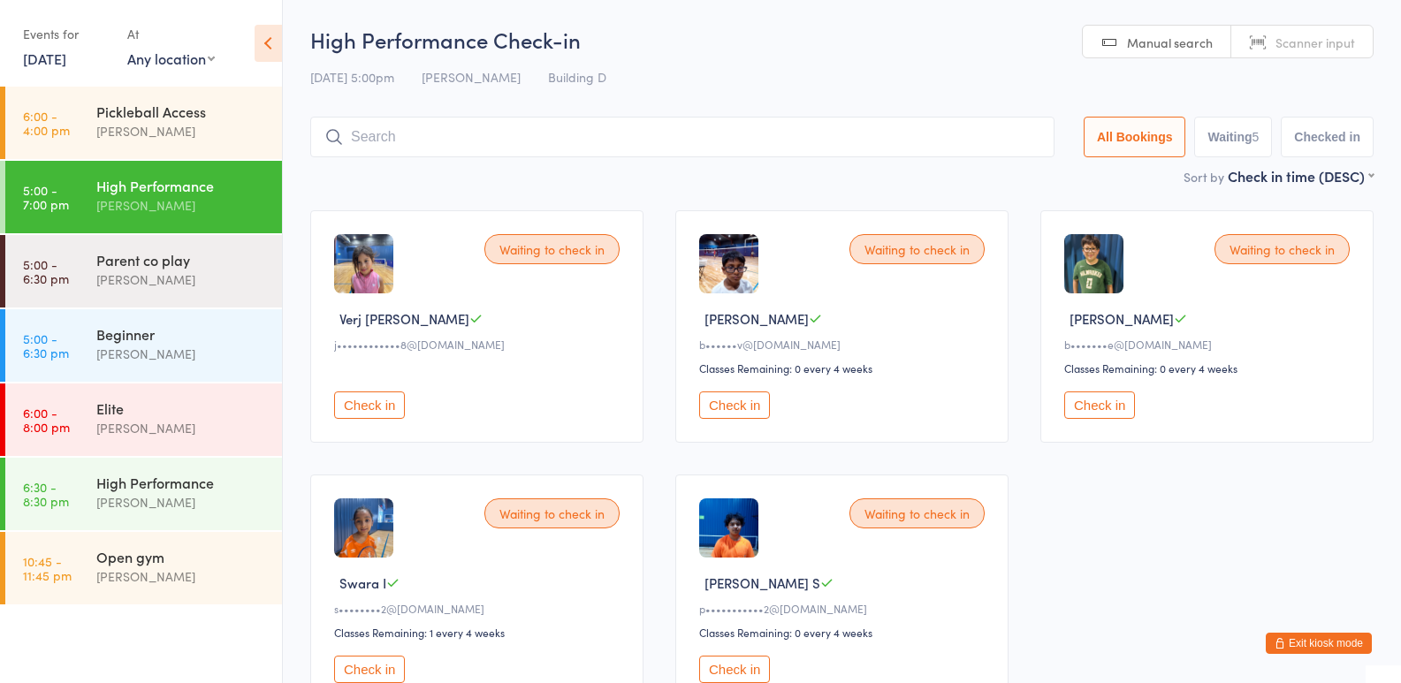
click at [1320, 641] on button "Exit kiosk mode" at bounding box center [1319, 643] width 106 height 21
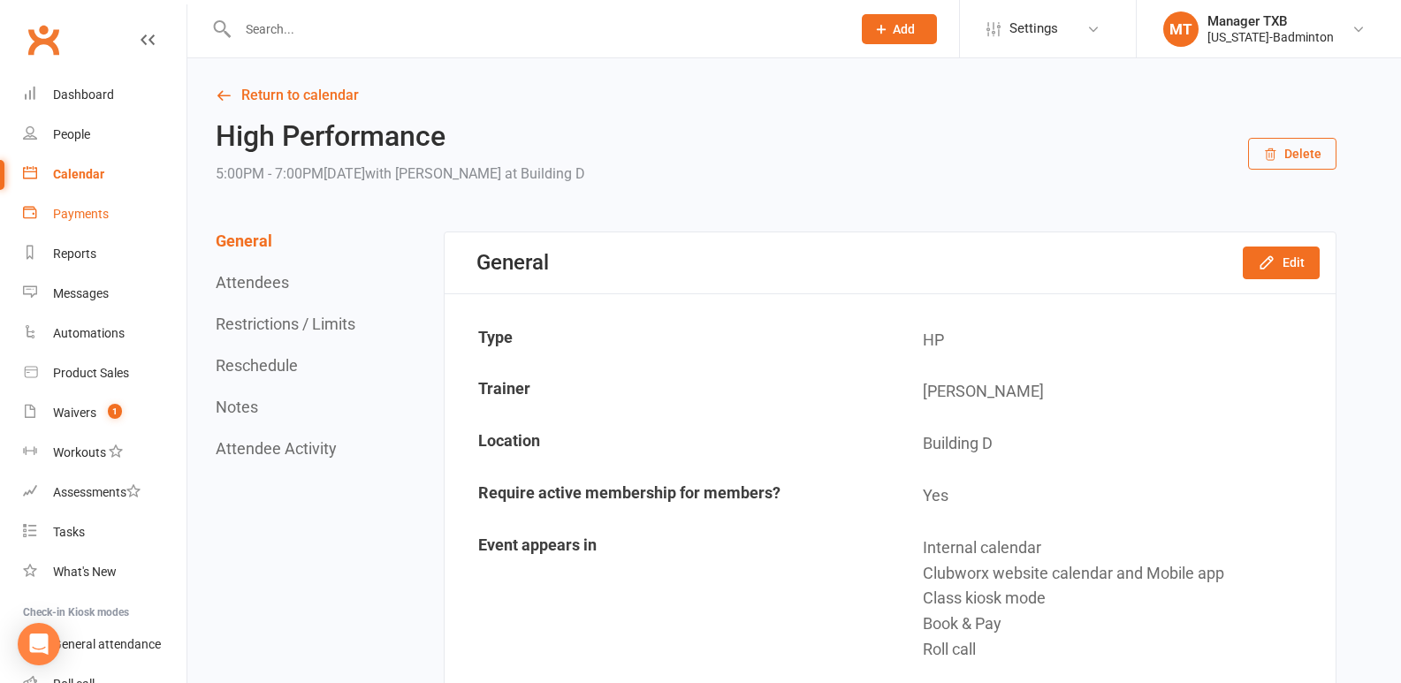
click at [84, 210] on div "Payments" at bounding box center [81, 214] width 56 height 14
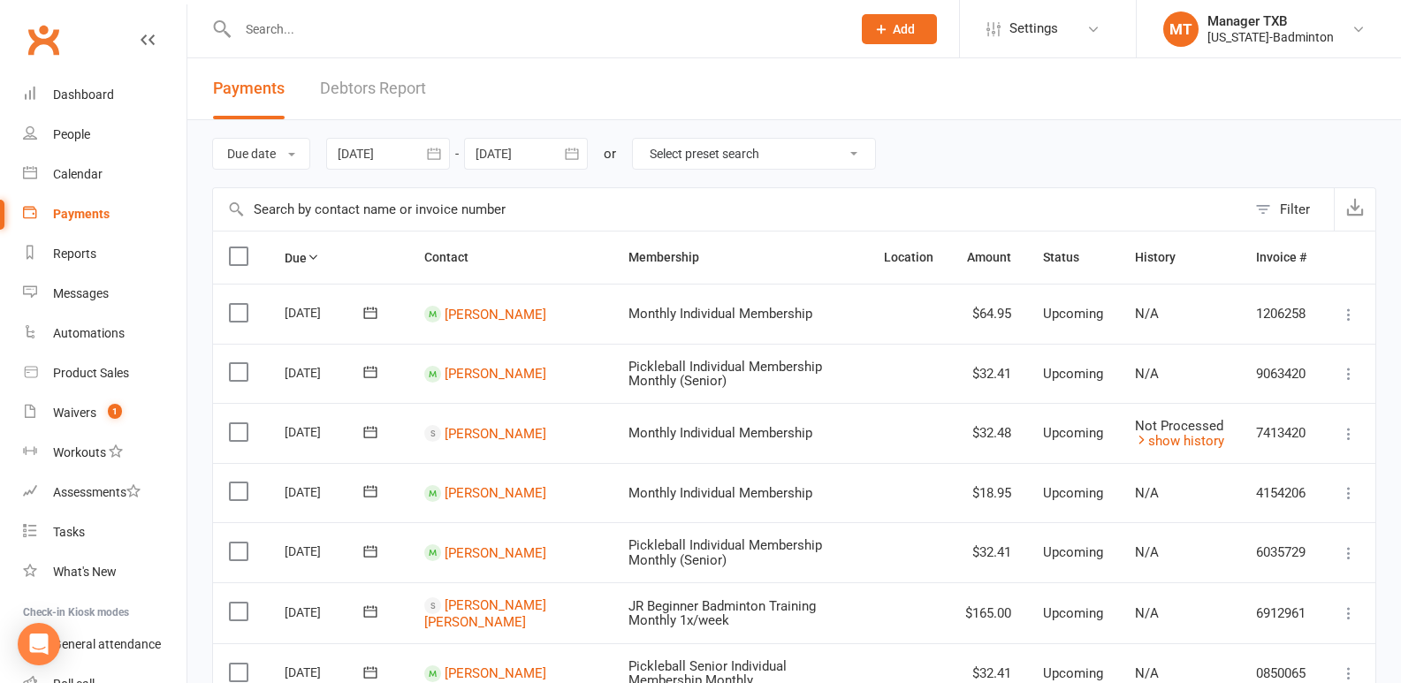
click at [357, 96] on link "Debtors Report" at bounding box center [373, 88] width 106 height 61
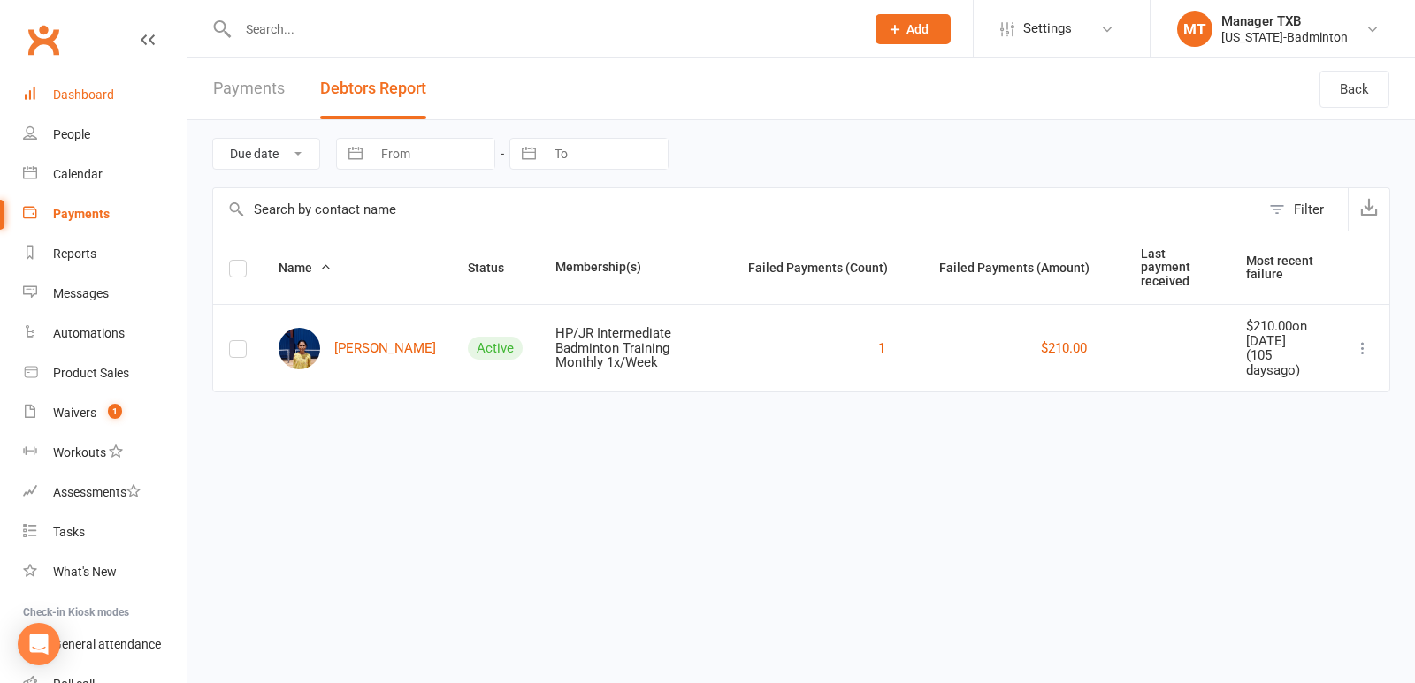
click at [72, 91] on div "Dashboard" at bounding box center [83, 95] width 61 height 14
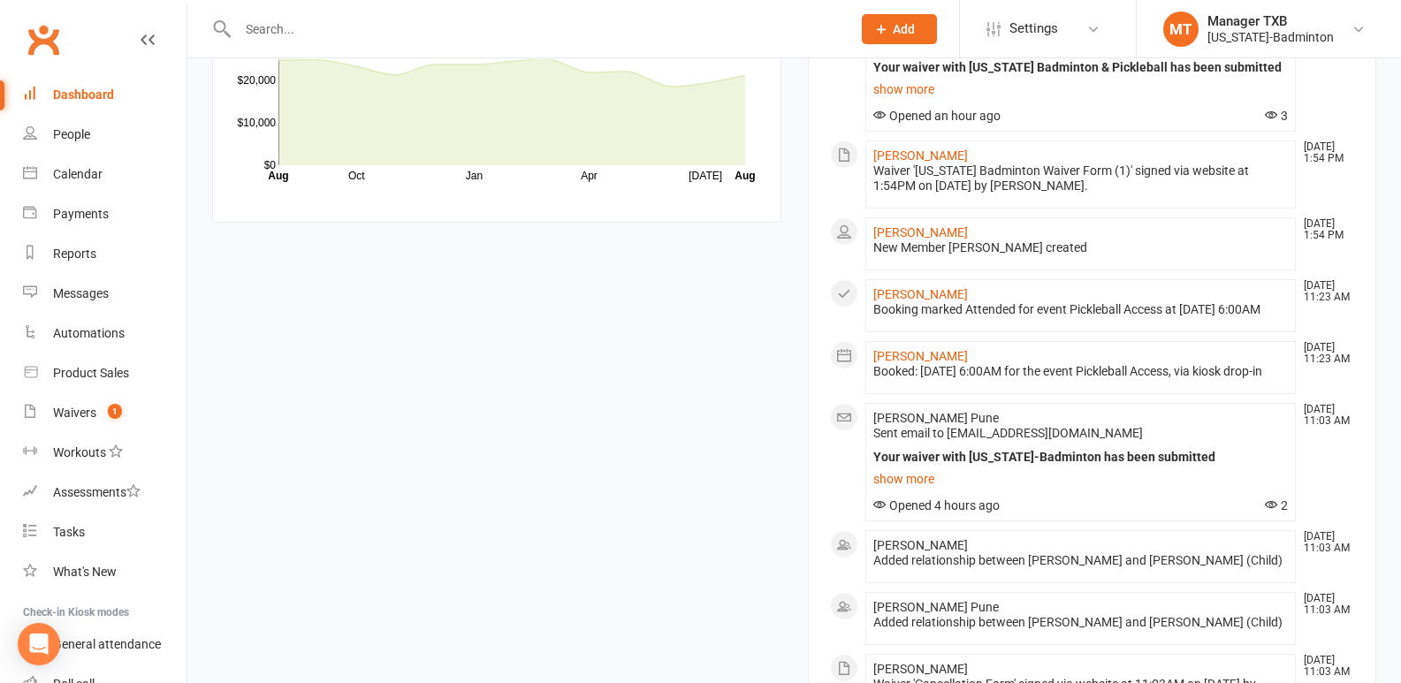
scroll to position [1905, 0]
